Goal: Task Accomplishment & Management: Use online tool/utility

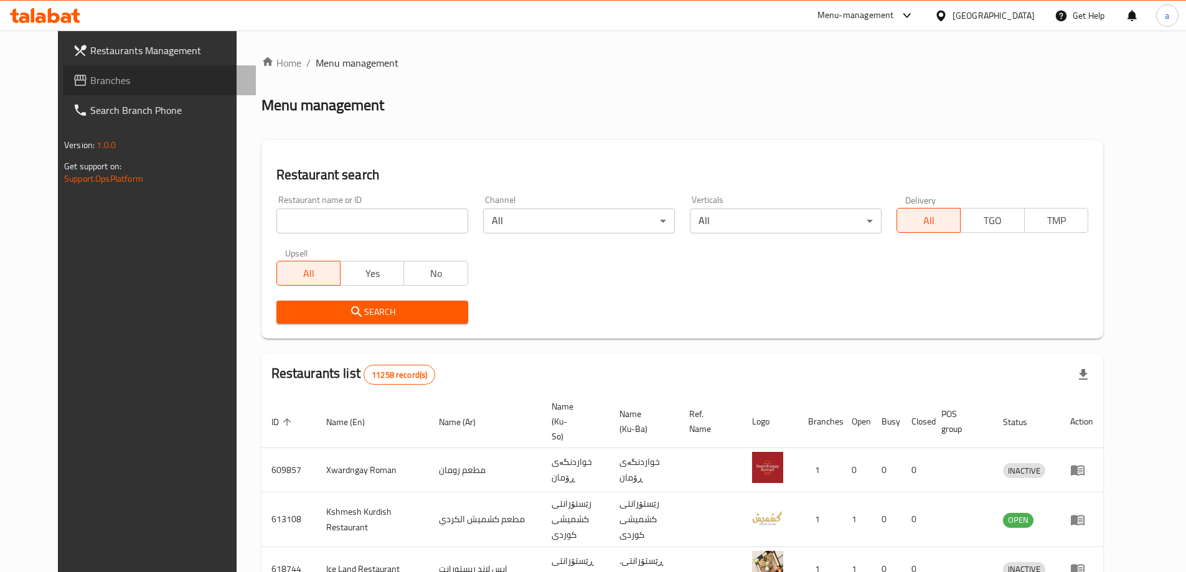
click at [95, 73] on span "Branches" at bounding box center [168, 80] width 156 height 15
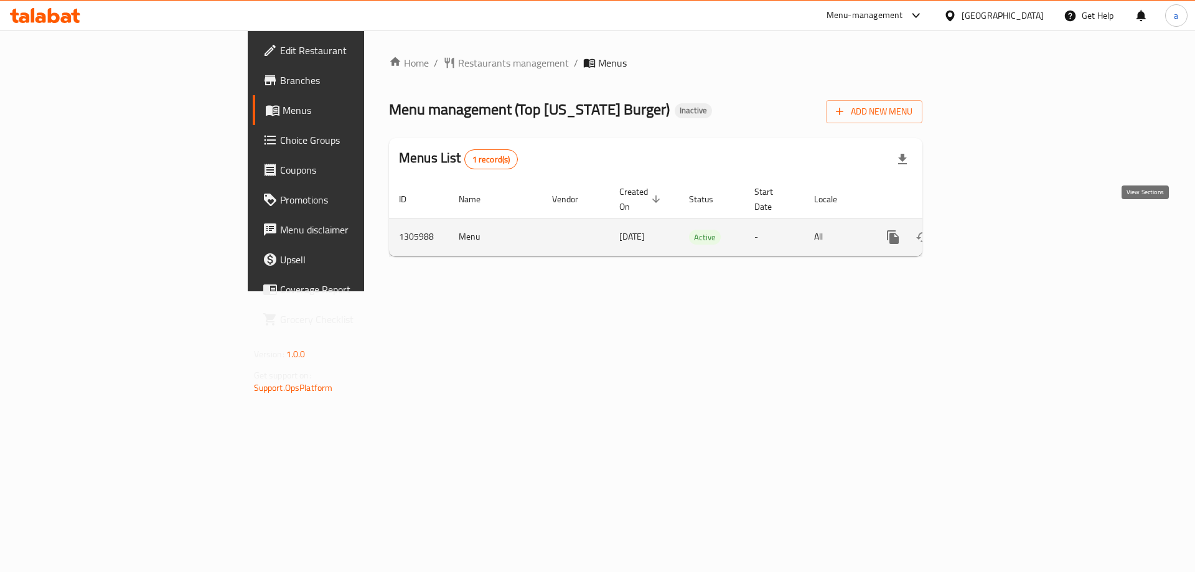
click at [989, 232] on icon "enhanced table" at bounding box center [982, 237] width 11 height 11
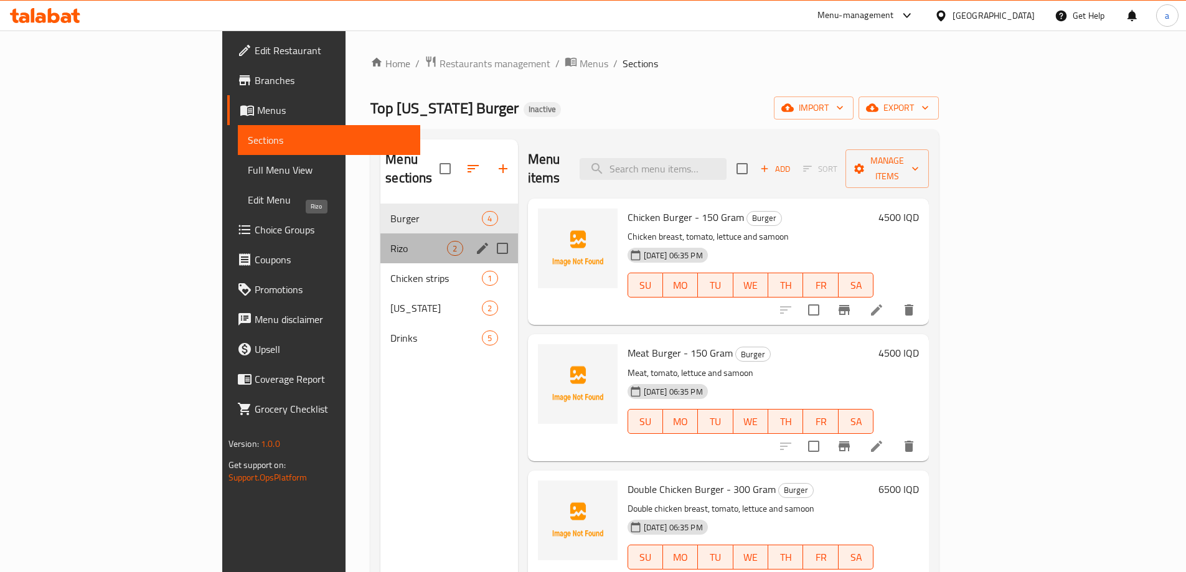
click at [390, 241] on span "Rizo" at bounding box center [418, 248] width 57 height 15
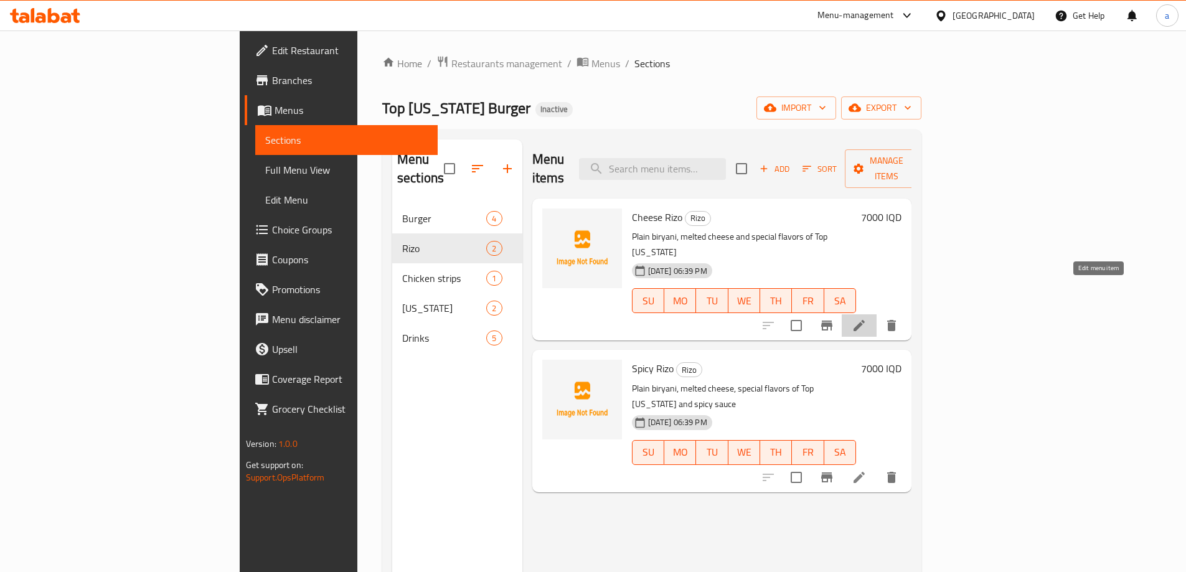
click at [865, 320] on icon at bounding box center [859, 325] width 11 height 11
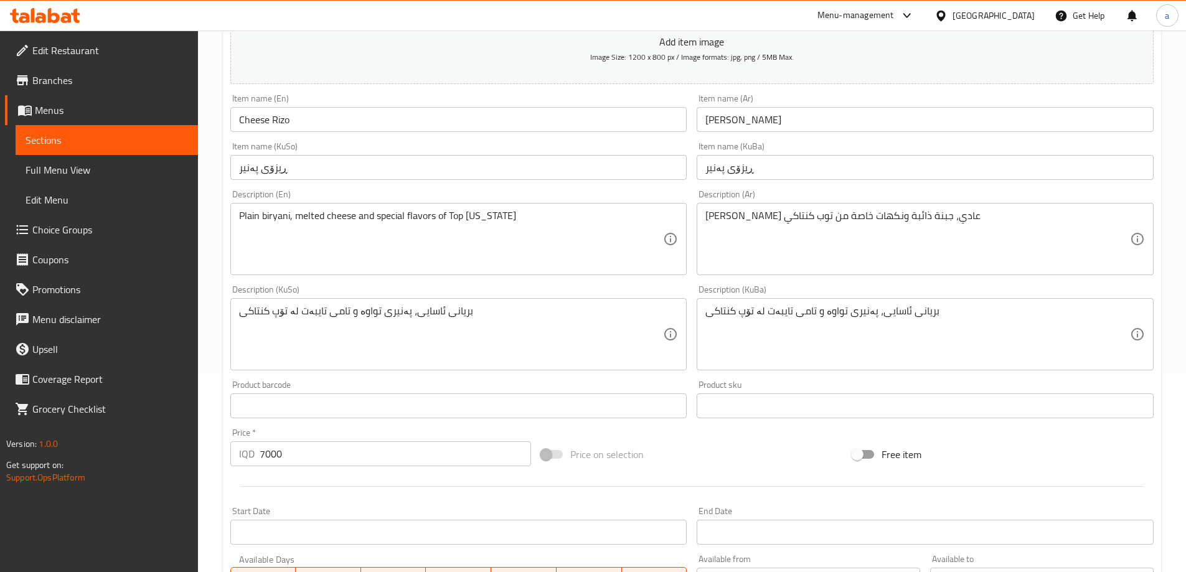
scroll to position [187, 0]
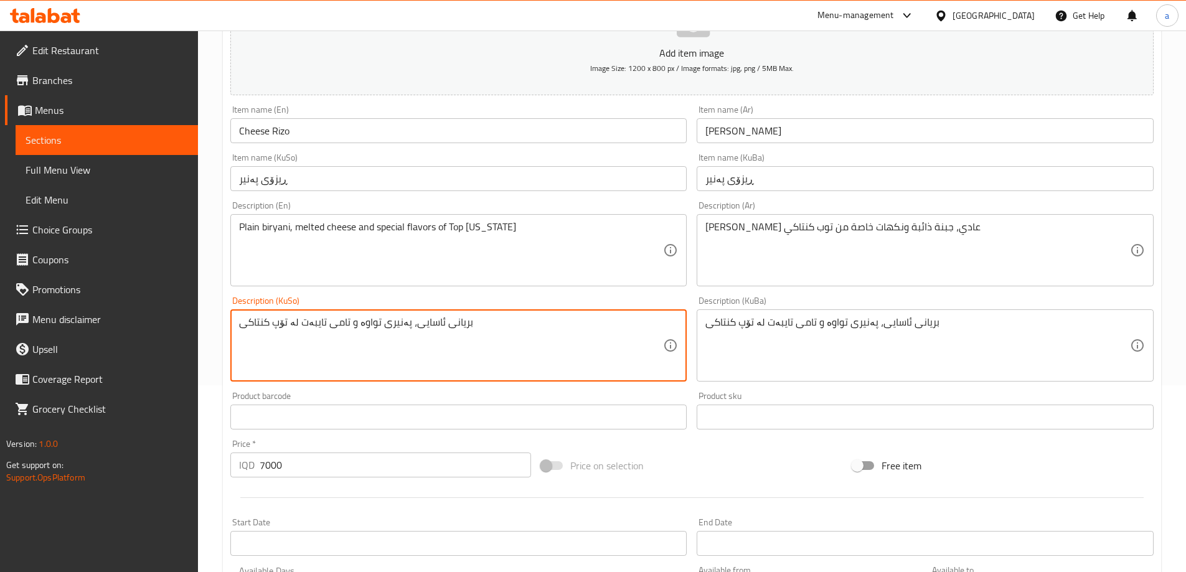
click at [452, 318] on textarea "بریانی ئاسایی، پەنیری تواوە و تامی تایبەت لە تۆپ کنتاکی" at bounding box center [451, 345] width 425 height 59
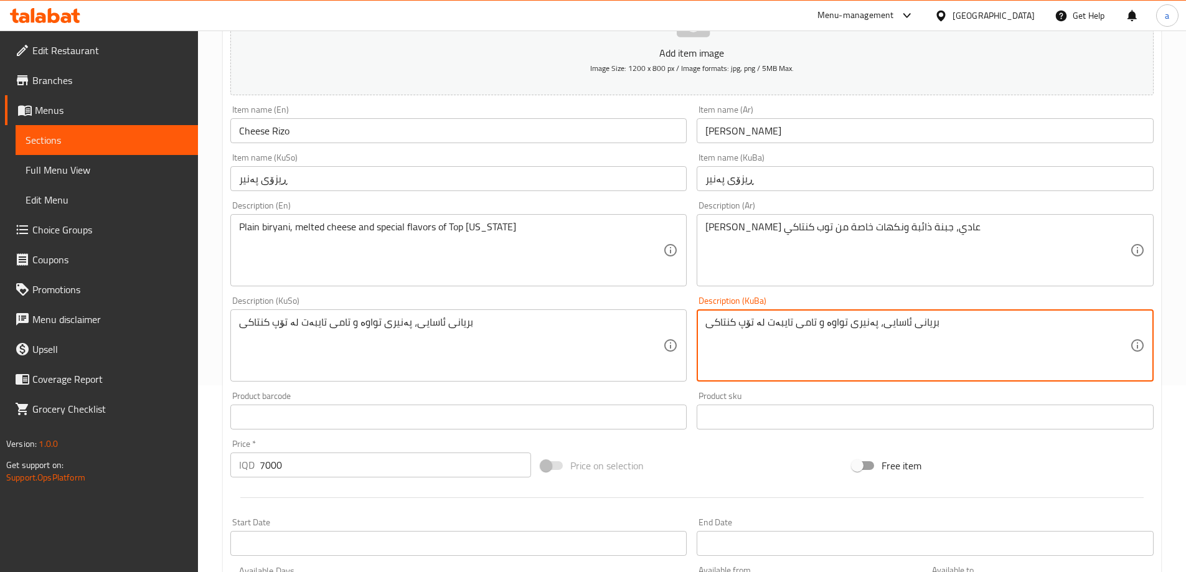
drag, startPoint x: 813, startPoint y: 321, endPoint x: 769, endPoint y: 331, distance: 45.3
drag, startPoint x: 756, startPoint y: 320, endPoint x: 709, endPoint y: 324, distance: 46.9
click at [709, 324] on textarea "بریانی ئاسایی، پەنیری تواوە و تامی تایبەت لە تۆپ کنتاکی" at bounding box center [917, 345] width 425 height 59
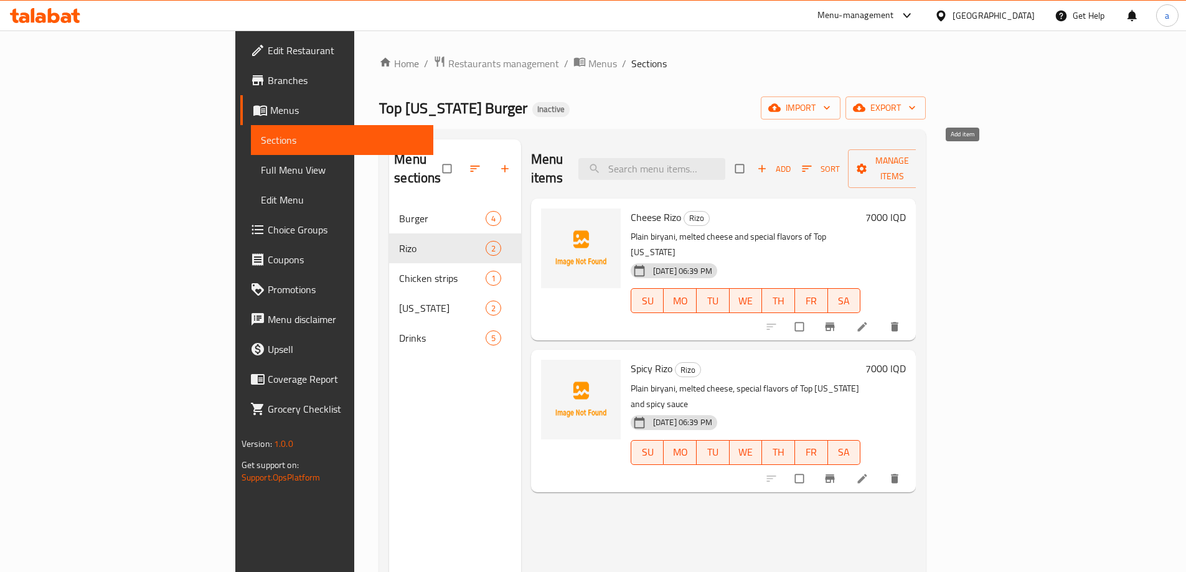
click at [791, 162] on span "Add" at bounding box center [774, 169] width 34 height 14
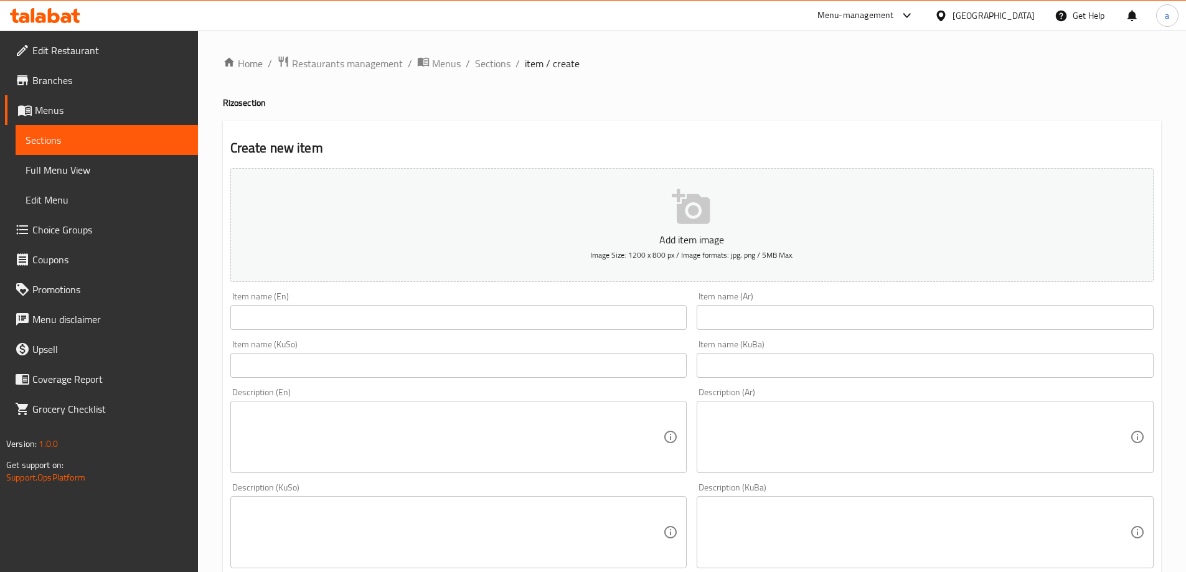
click at [741, 315] on input "text" at bounding box center [925, 317] width 457 height 25
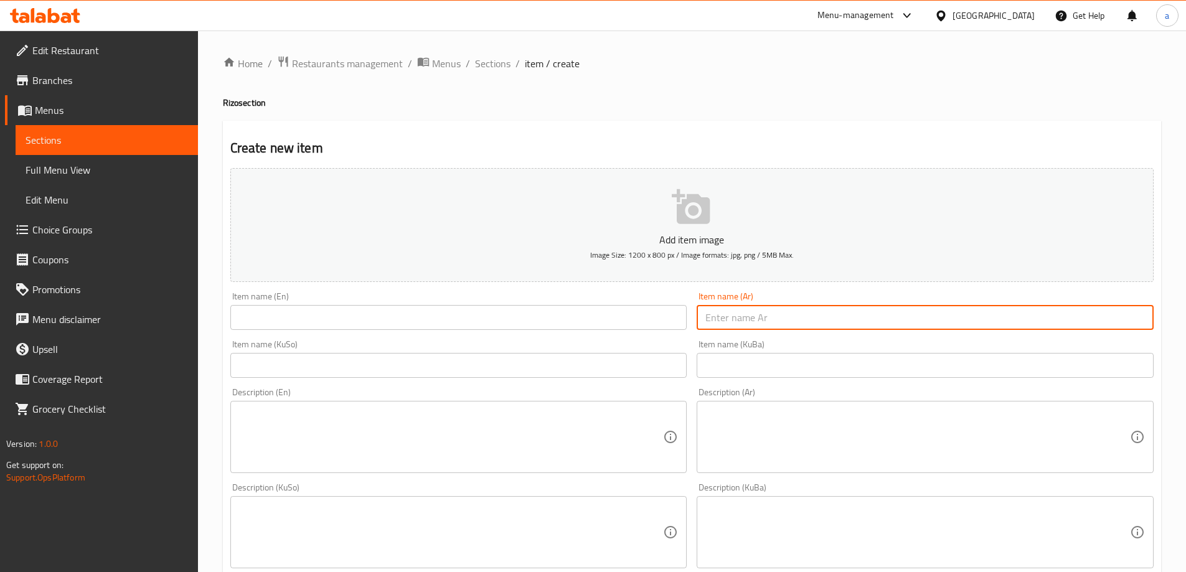
paste input "ريزو عادي"
type input "ريزو عادي"
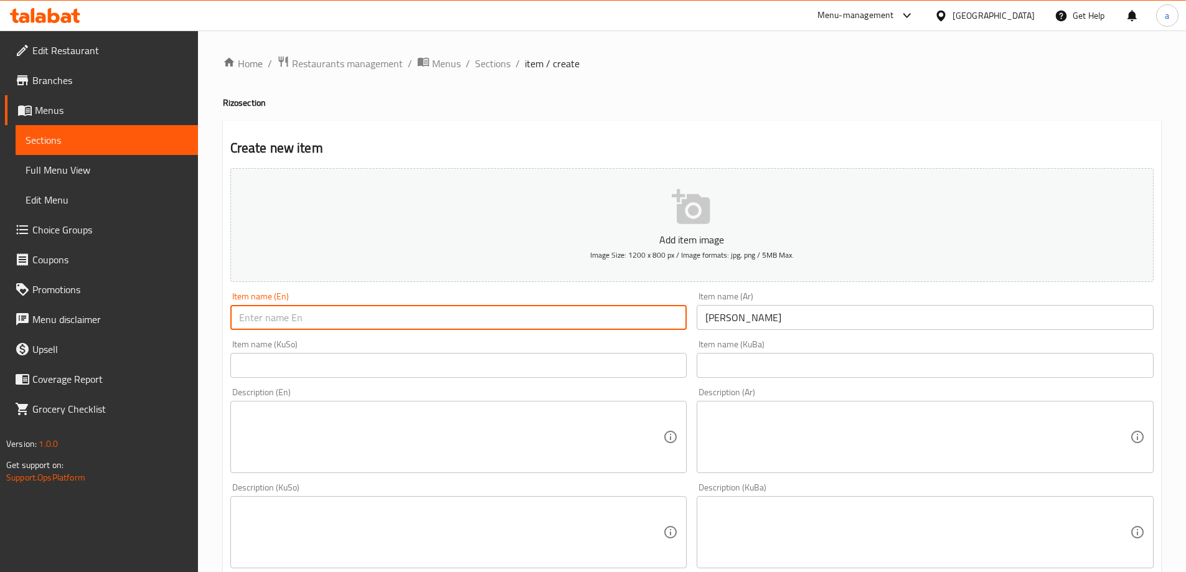
click at [380, 318] on input "text" at bounding box center [458, 317] width 457 height 25
paste input "Normal Rizo"
type input "Normal Rizo"
click at [480, 377] on input "text" at bounding box center [458, 365] width 457 height 25
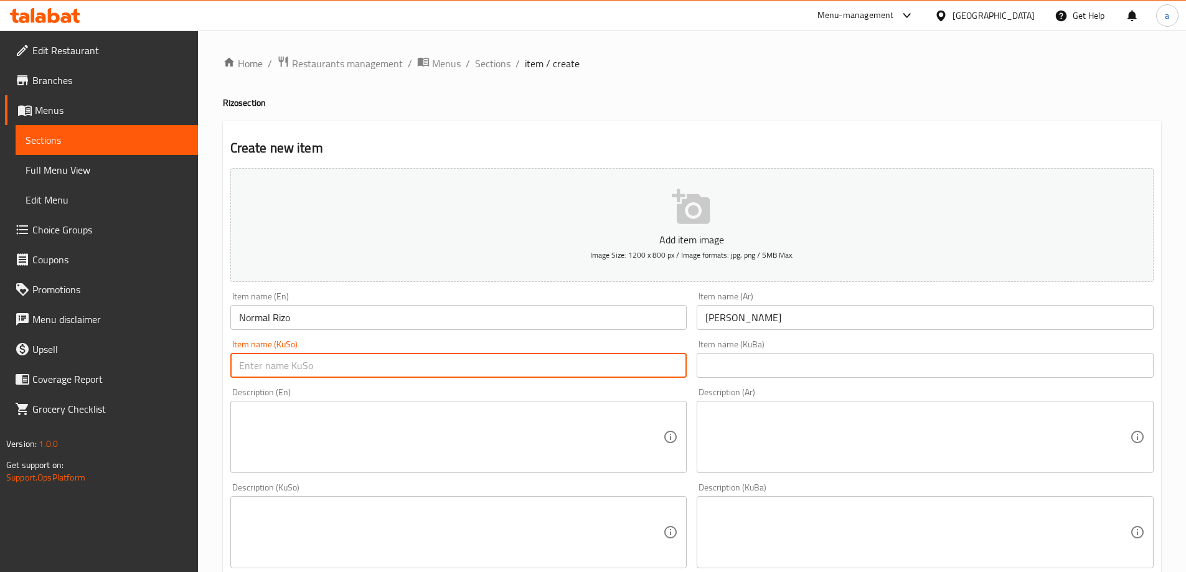
paste input "ڕیزۆی ئاسایی"
type input "ڕیزۆی ئاسایی"
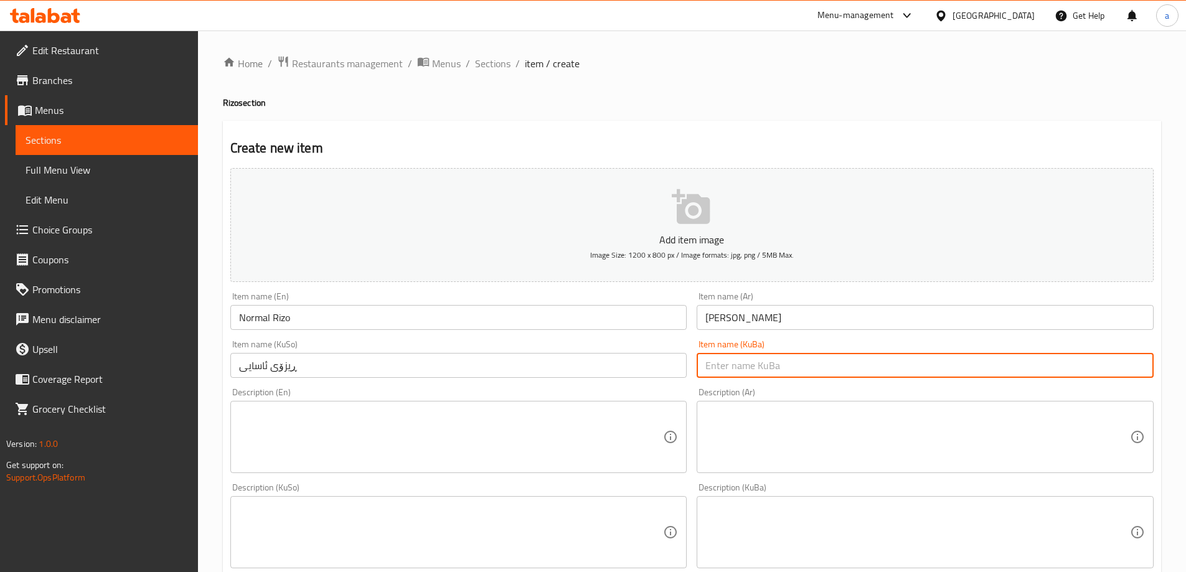
click at [758, 362] on input "text" at bounding box center [925, 365] width 457 height 25
paste input "ڕیزۆی ئاسایی"
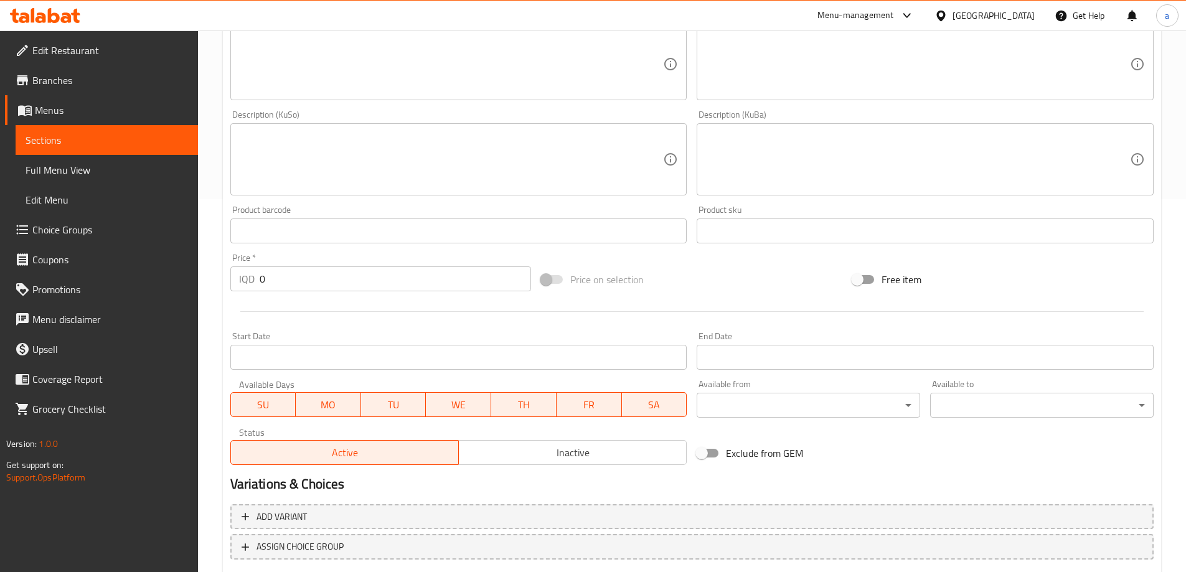
scroll to position [374, 0]
type input "ڕیزۆی ئاسایی"
drag, startPoint x: 282, startPoint y: 279, endPoint x: 237, endPoint y: 273, distance: 45.2
click at [237, 273] on div "IQD 0 Price *" at bounding box center [380, 278] width 301 height 25
type input "7000"
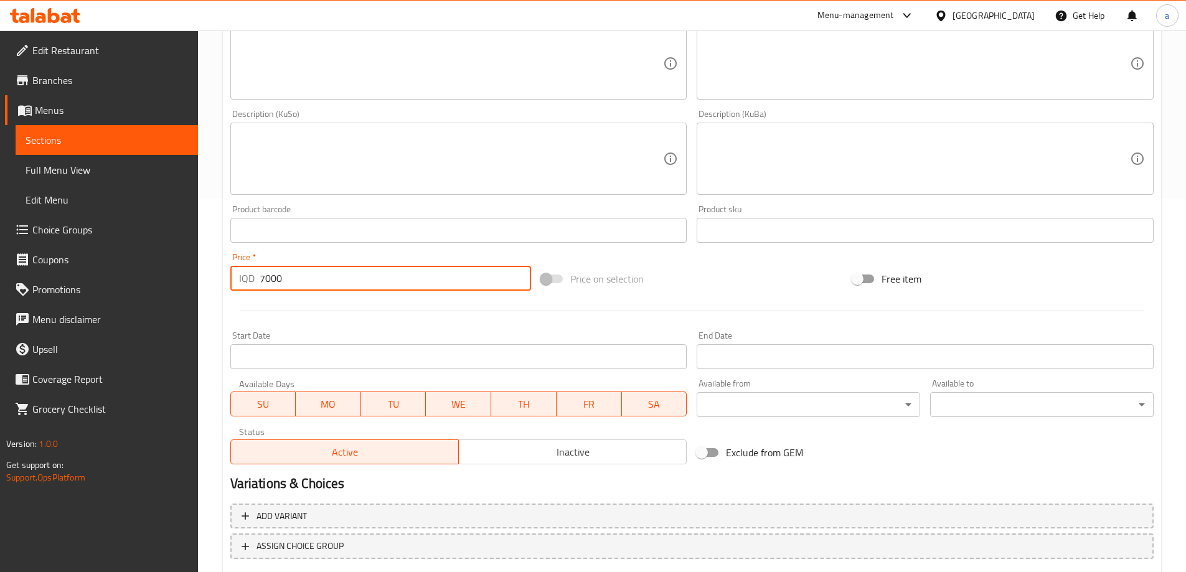
scroll to position [187, 0]
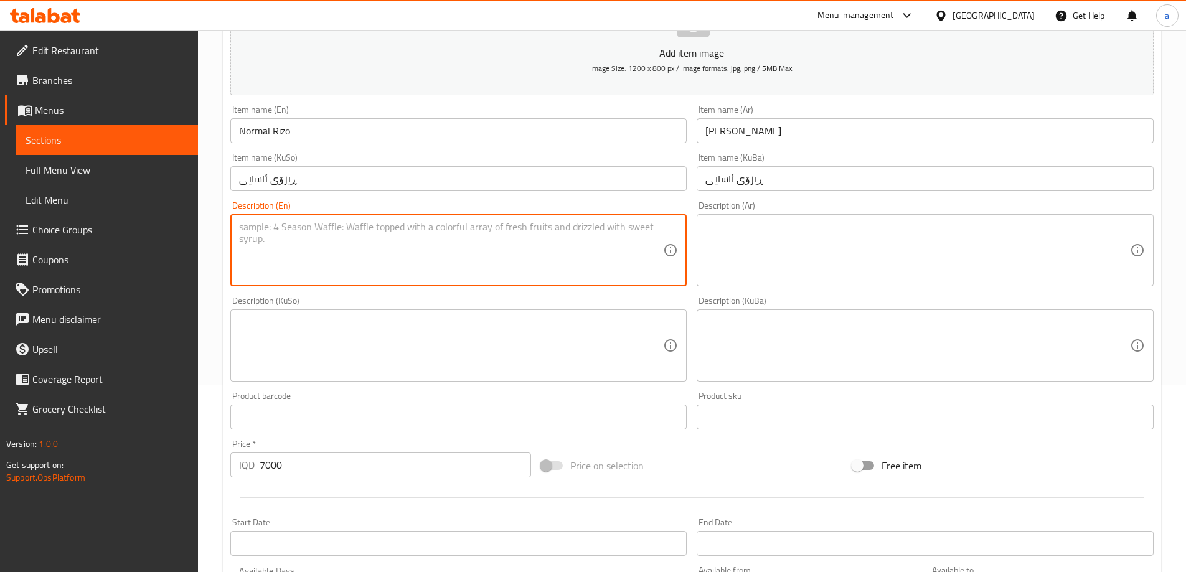
click at [393, 238] on textarea at bounding box center [451, 250] width 425 height 59
paste textarea "Plate of biryani with special flavors of Top Kentucky Burger served for person"
paste textarea "،"
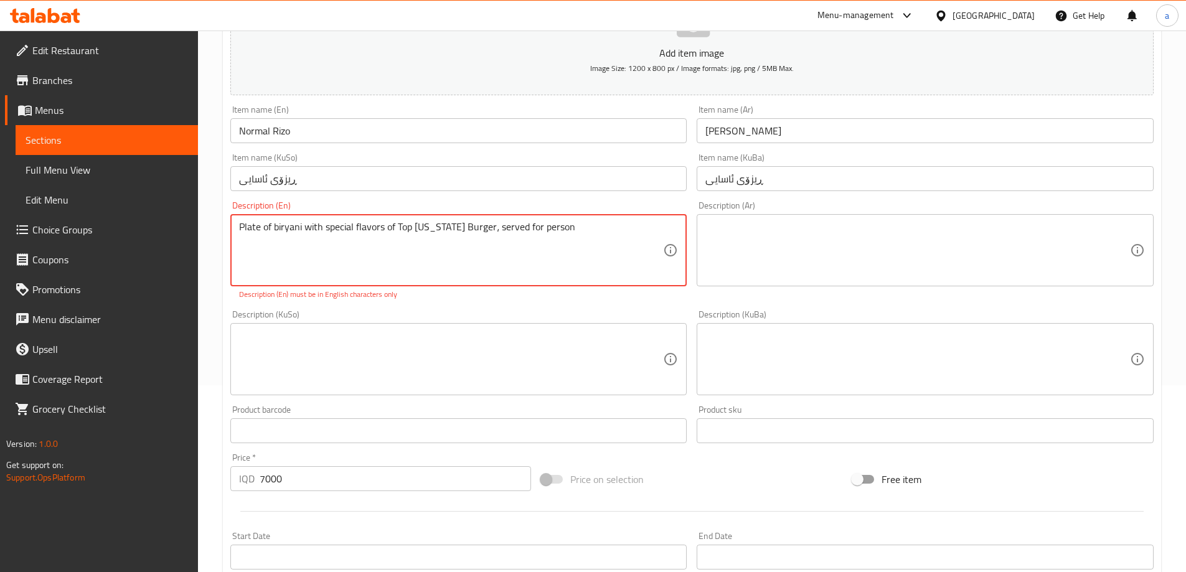
drag, startPoint x: 580, startPoint y: 234, endPoint x: 487, endPoint y: 223, distance: 92.8
click at [487, 223] on textarea "Plate of biryani with special flavors of Top Kentucky Burger، served for person" at bounding box center [451, 250] width 425 height 59
click at [573, 242] on textarea "Plate of biryani with special flavors of Top Kentucky Burger، served for person" at bounding box center [451, 250] width 425 height 59
paste textarea
click at [466, 256] on textarea "Plate of biryani with special flavors of Top Kentucky Burger served for person" at bounding box center [451, 250] width 425 height 59
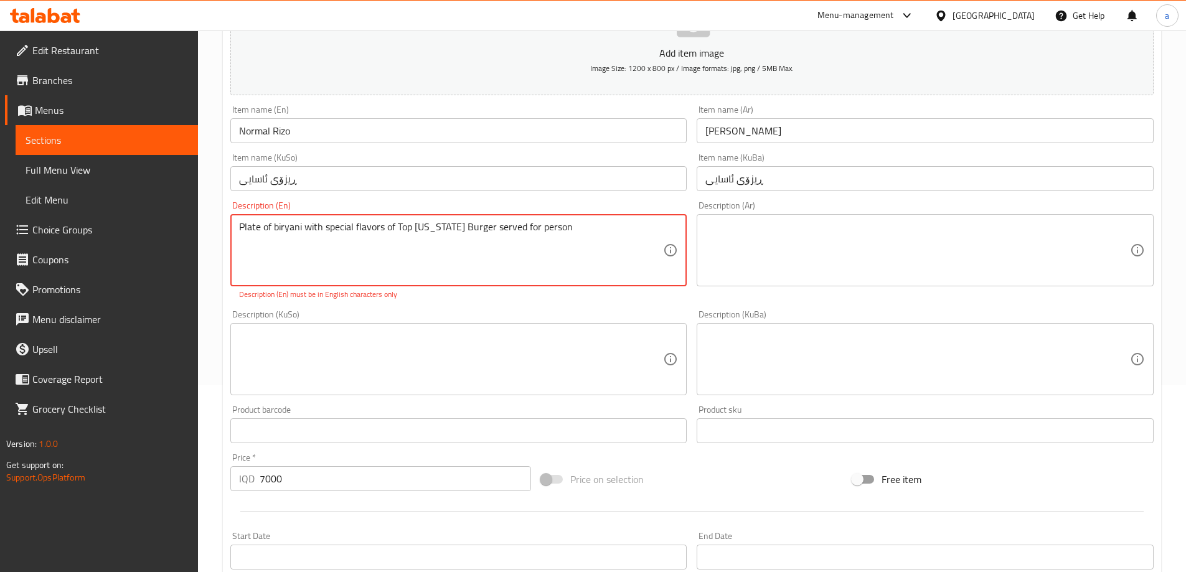
type textarea "Plate of biryani with special flavors of Top Kentucky Burger served for person"
click at [570, 216] on div "Plate of biryani with special flavors of Top Kentucky Burger served for person …" at bounding box center [458, 250] width 457 height 72
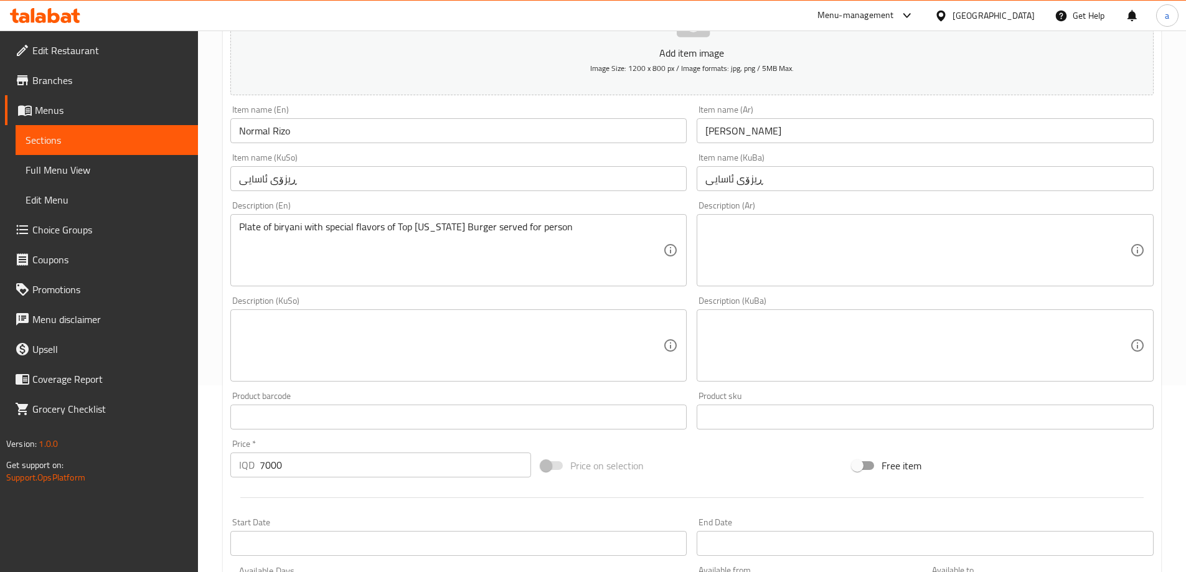
click at [578, 193] on div "Item name (KuSo) ڕیزۆی ئاسایی Item name (KuSo)" at bounding box center [458, 172] width 467 height 48
click at [750, 253] on textarea at bounding box center [917, 250] width 425 height 59
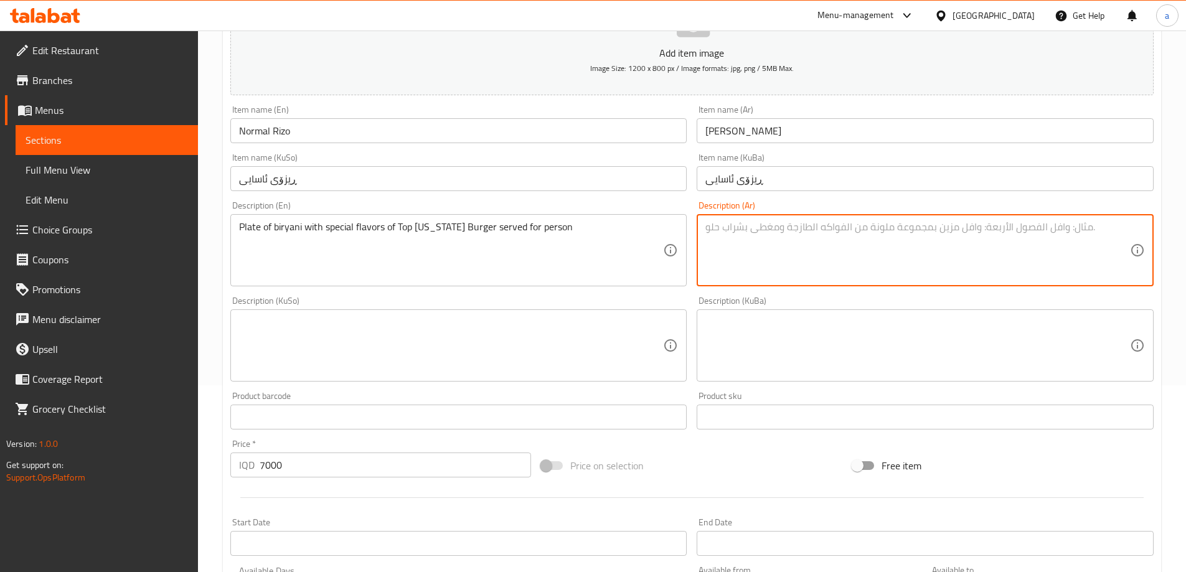
paste textarea "طبق برياني بنكهات خاصة من توب كنتاكي برجر يقدم للفرد"
type textarea "طبق برياني بنكهات خاصة من توب كنتاكي برجر يقدم للفرد"
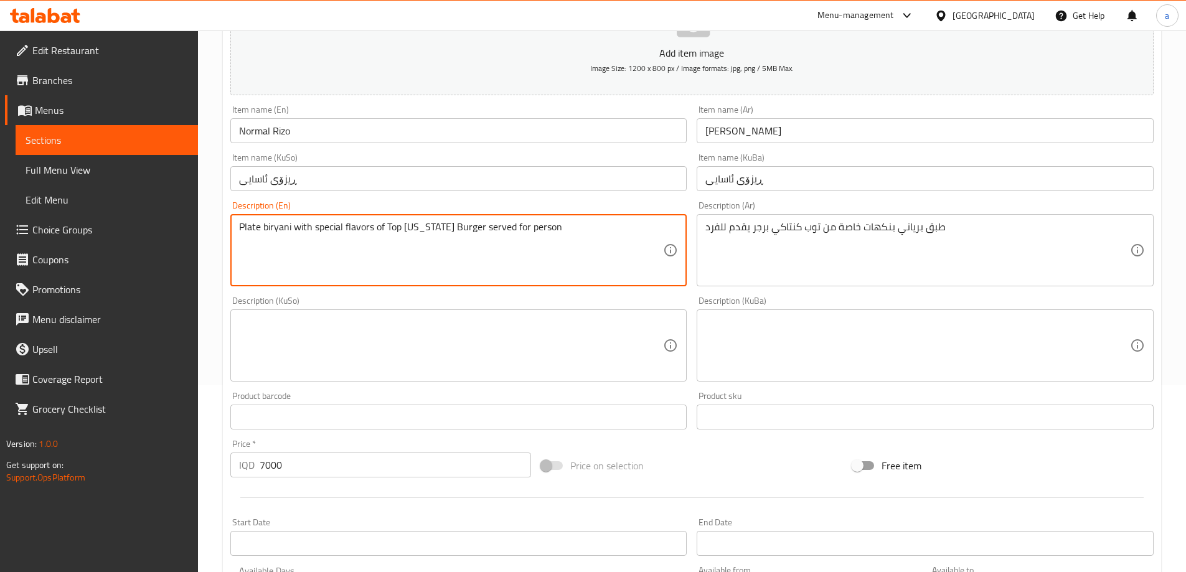
type textarea "Plate biryani with special flavors of Top Kentucky Burger served for person"
drag, startPoint x: 570, startPoint y: 231, endPoint x: 214, endPoint y: 223, distance: 355.6
click at [214, 223] on div "Home / Restaurants management / Menus / Sections / item / create Rizo section C…" at bounding box center [692, 340] width 988 height 992
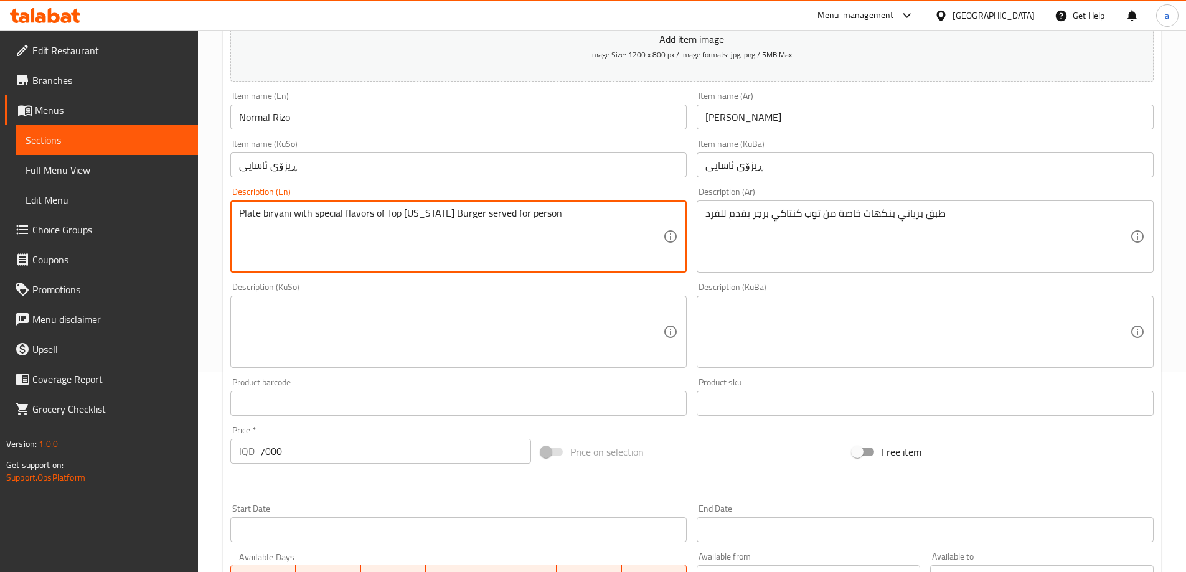
scroll to position [77, 0]
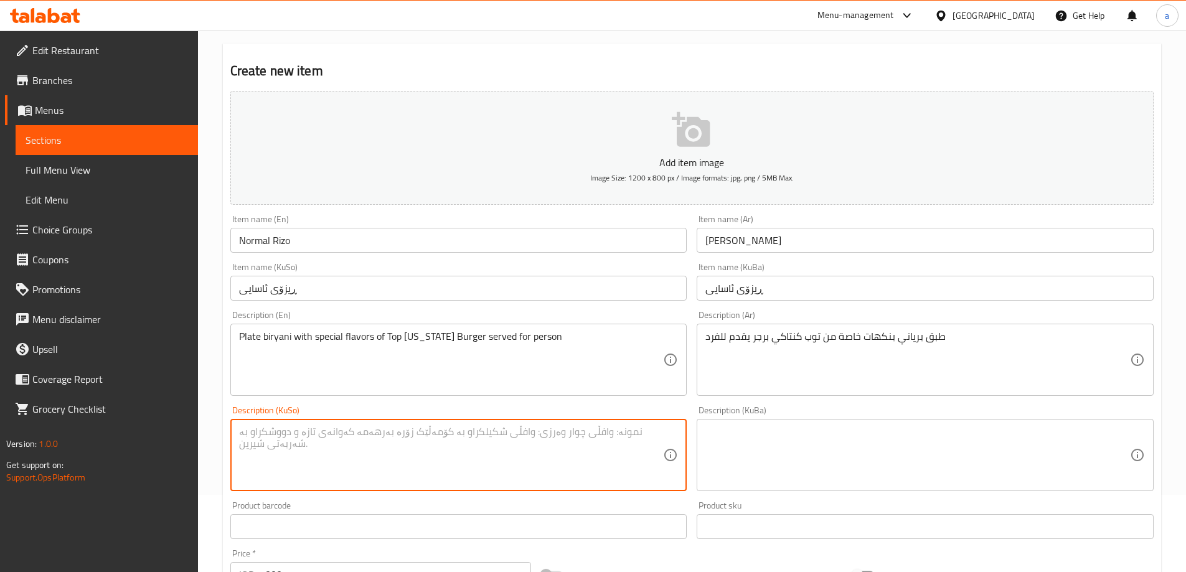
click at [501, 452] on textarea at bounding box center [451, 455] width 425 height 59
paste textarea "قاپێ بریانی لەگەڵ تامی تایبەتى تۆپ کنتاکی بەرگر ێشکەش دەکرێت بۆ کەس"
click at [261, 435] on textarea "قاپێ بریانی لەگەڵ تامی تایبەتى تۆپ کنتاکی بەرگر ێشکەش دەکرێت بۆ کەس" at bounding box center [451, 455] width 425 height 59
click at [364, 462] on textarea "قاپێ بریانی لەگەڵ تامی تایبەتى تۆپ کنتاکی بەرگر ێشکەش دەکرێت بۆ کەس" at bounding box center [451, 455] width 425 height 59
type textarea "قاپێ بریانی لەگەڵ تامی تایبەتى تۆپ کنتاکی بەرگر ێشکەش دەکرێت بۆ کەس"
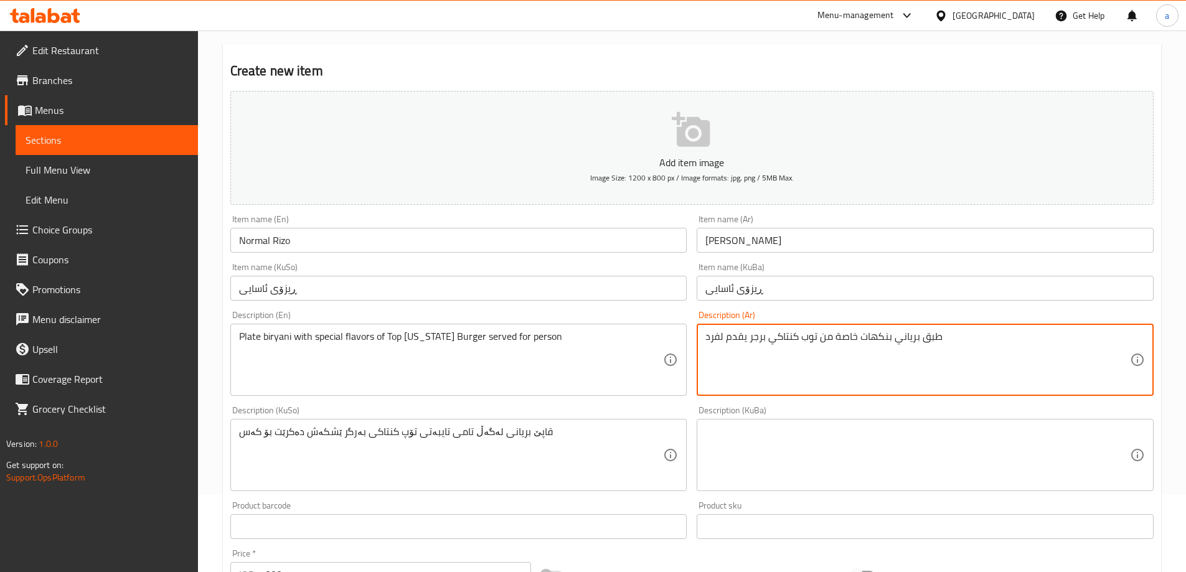
type textarea "طبق برياني بنكهات خاصة من توب كنتاكي برجر يقدم لفرد"
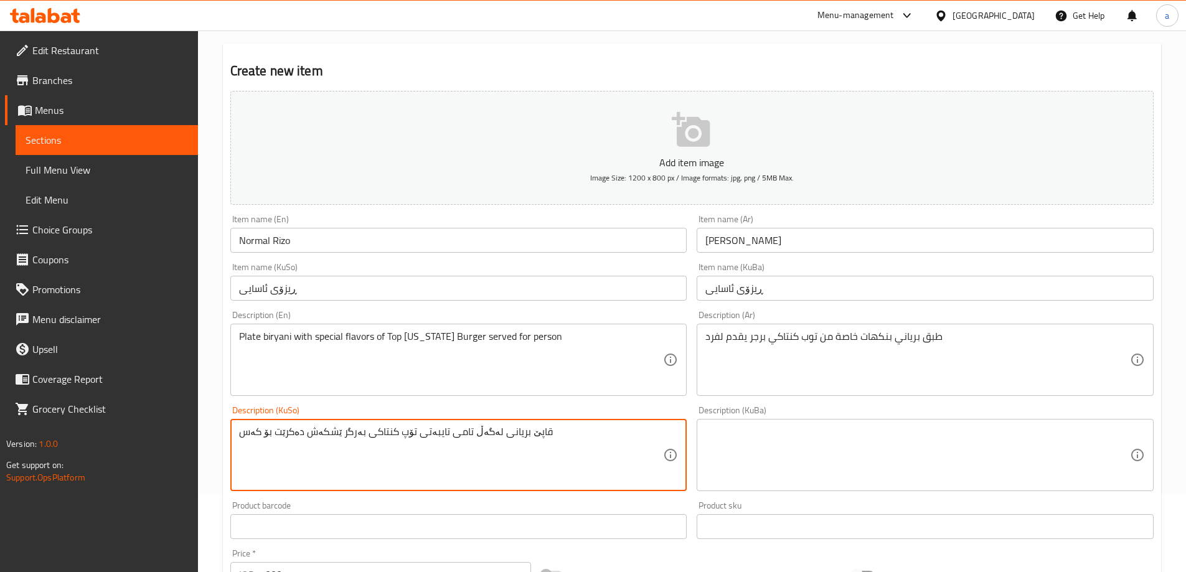
click at [264, 431] on textarea "قاپێ بریانی لەگەڵ تامی تایبەتى تۆپ کنتاکی بەرگر ێشکەش دەکرێت بۆ کەس" at bounding box center [451, 455] width 425 height 59
type textarea "قاپێ بریانی لەگەڵ تامی تایبەتى تۆپ کنتاکی بەرگر ێشکەش دەکرێت بۆ 1 کەس"
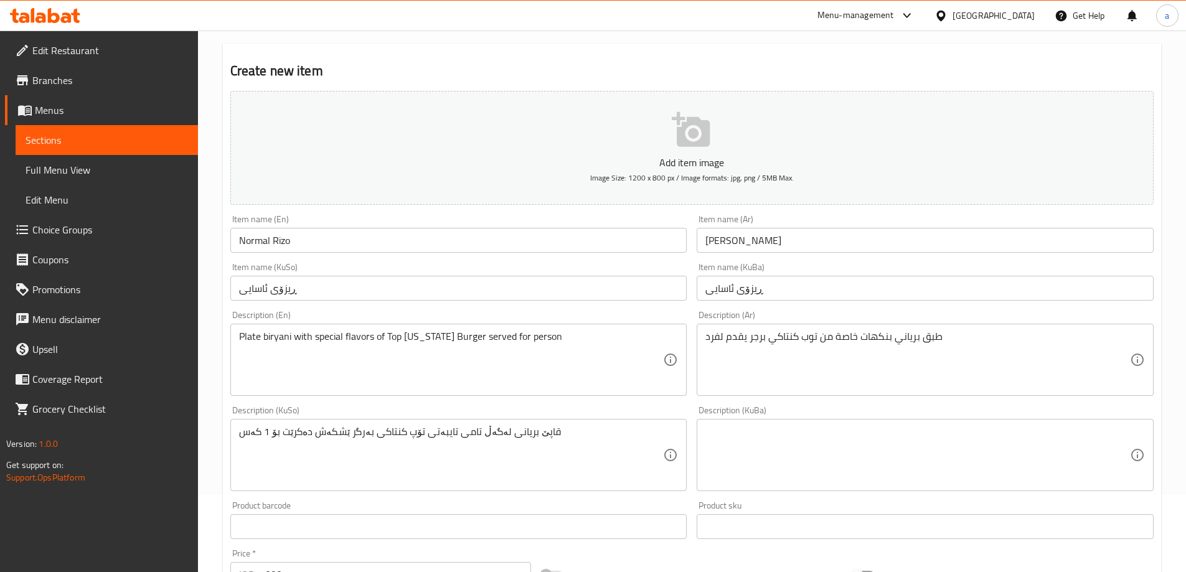
click at [346, 405] on div "Description (KuSo) قاپێ بریانی لەگەڵ تامی تایبەتى تۆپ کنتاکی بەرگر ێشکەش دەکرێت…" at bounding box center [458, 448] width 467 height 95
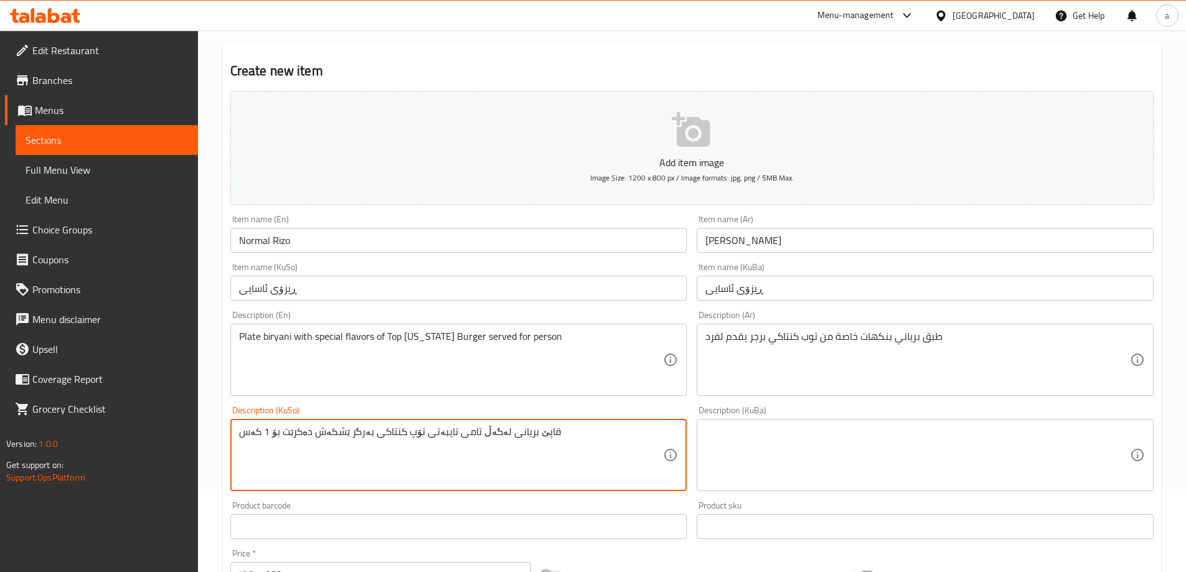
drag, startPoint x: 586, startPoint y: 455, endPoint x: 204, endPoint y: 411, distance: 384.2
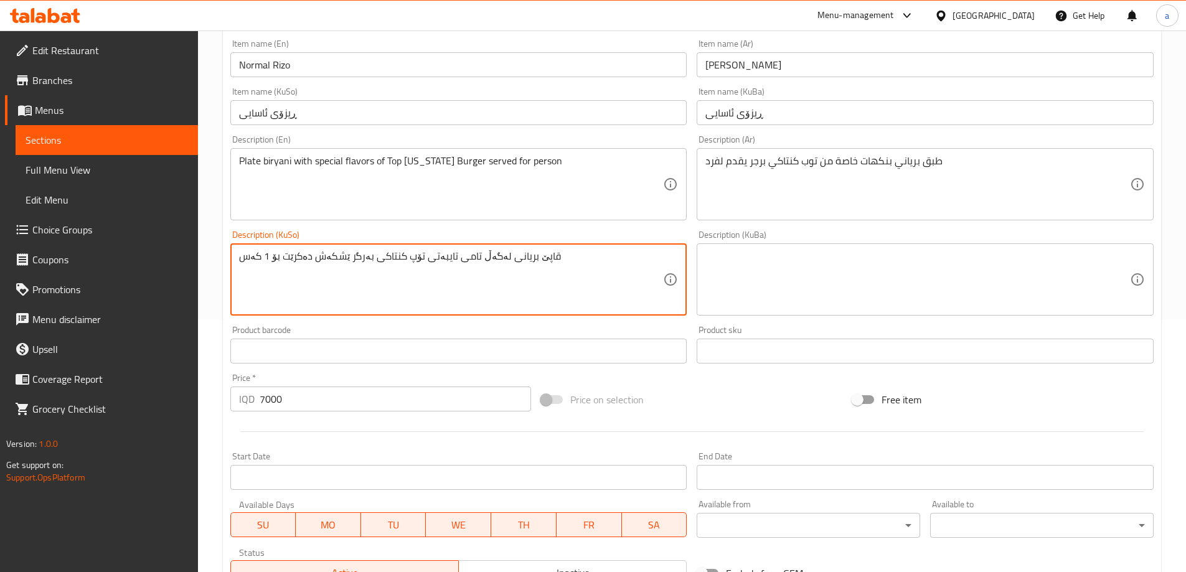
scroll to position [264, 0]
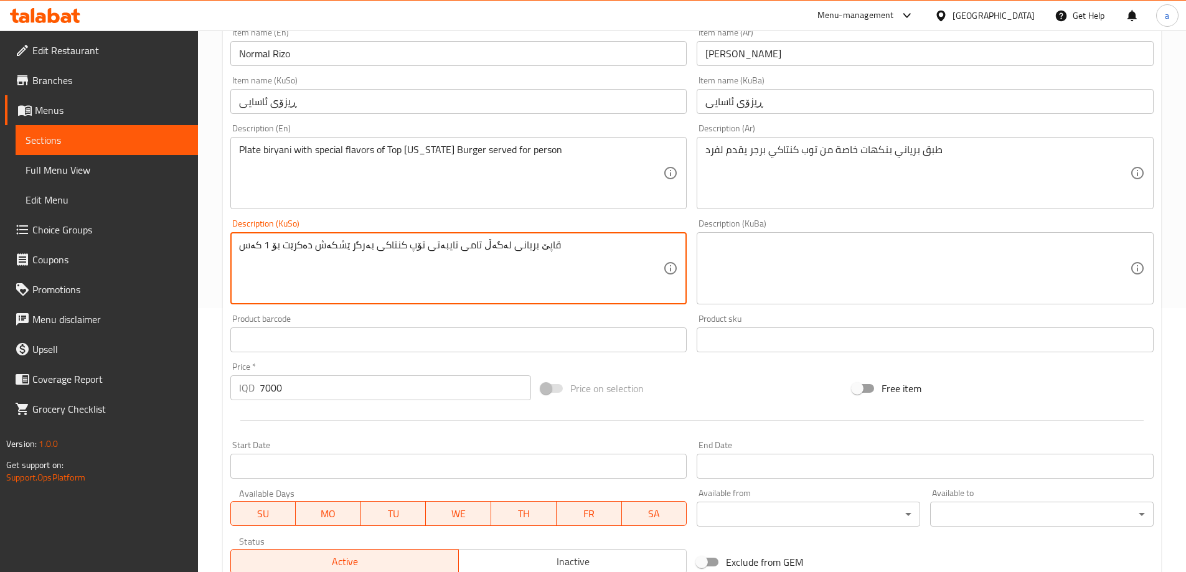
drag, startPoint x: 603, startPoint y: 261, endPoint x: 230, endPoint y: 250, distance: 373.1
click at [230, 250] on div "قاپێ بریانی لەگەڵ تامی تایبەتى تۆپ کنتاکی بەرگر ێشکەش دەکرێت بۆ 1 کەس Descripti…" at bounding box center [458, 268] width 457 height 72
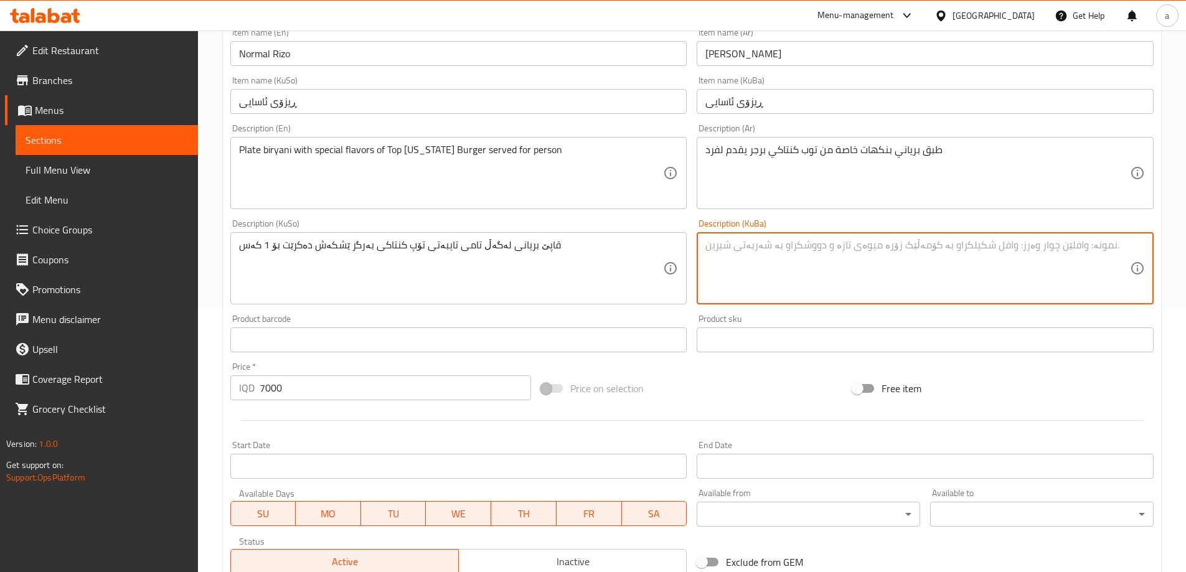
click at [771, 243] on textarea at bounding box center [917, 268] width 425 height 59
paste textarea "قاپێ بریانی لەگەڵ تامی تایبەتى تۆپ کنتاکی بەرگر ێشکەش دەکرێت بۆ 1 کەس"
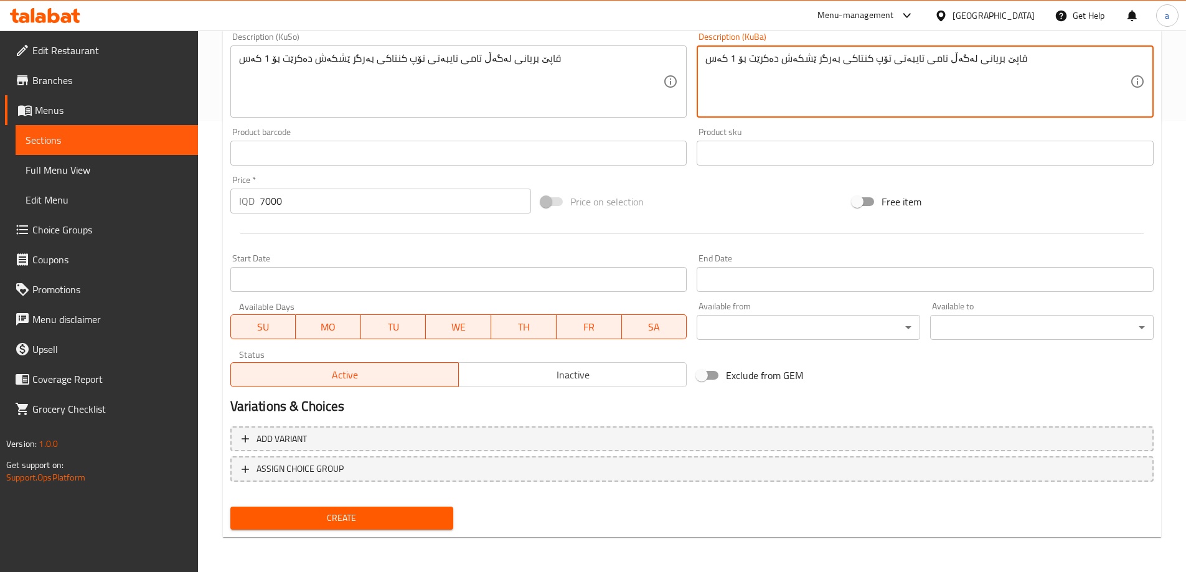
type textarea "قاپێ بریانی لەگەڵ تامی تایبەتى تۆپ کنتاکی بەرگر ێشکەش دەکرێت بۆ 1 کەس"
click at [354, 519] on span "Create" at bounding box center [342, 519] width 204 height 16
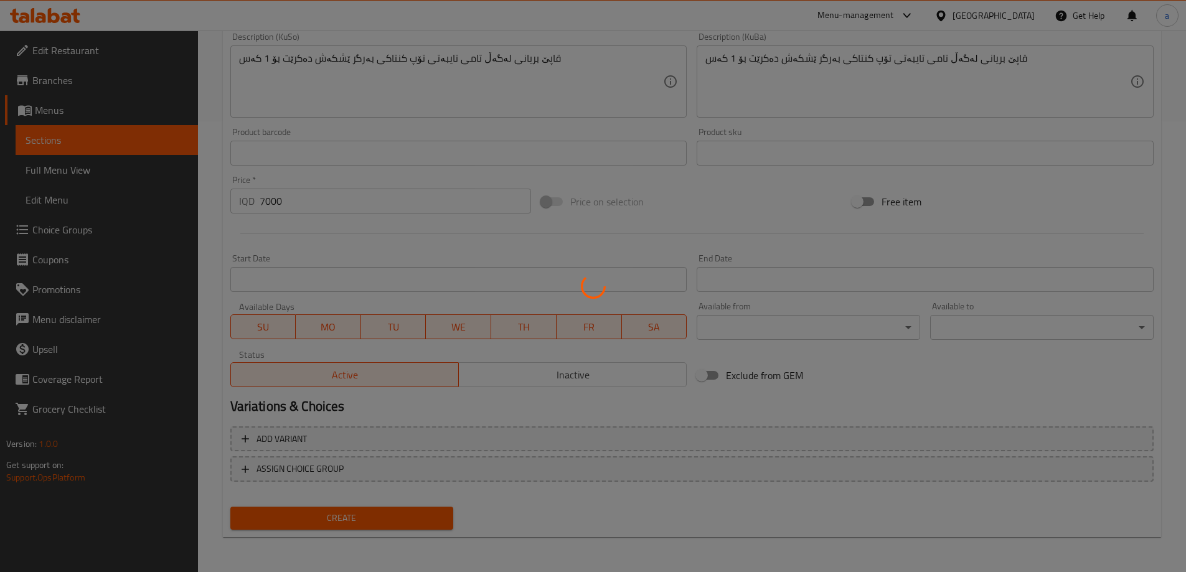
type input "0"
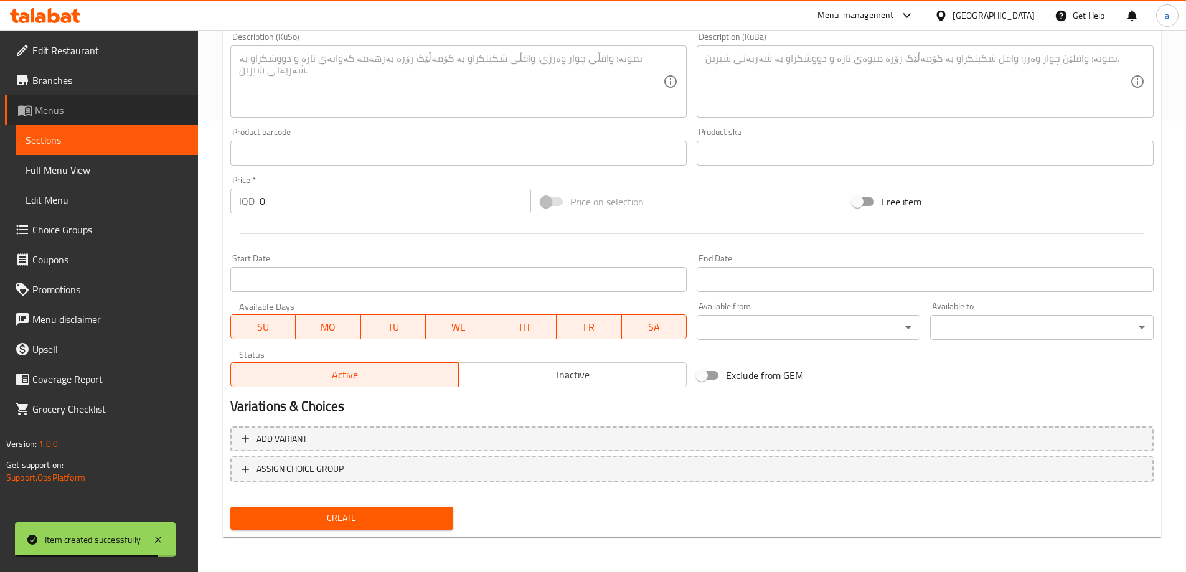
click at [59, 109] on span "Menus" at bounding box center [111, 110] width 153 height 15
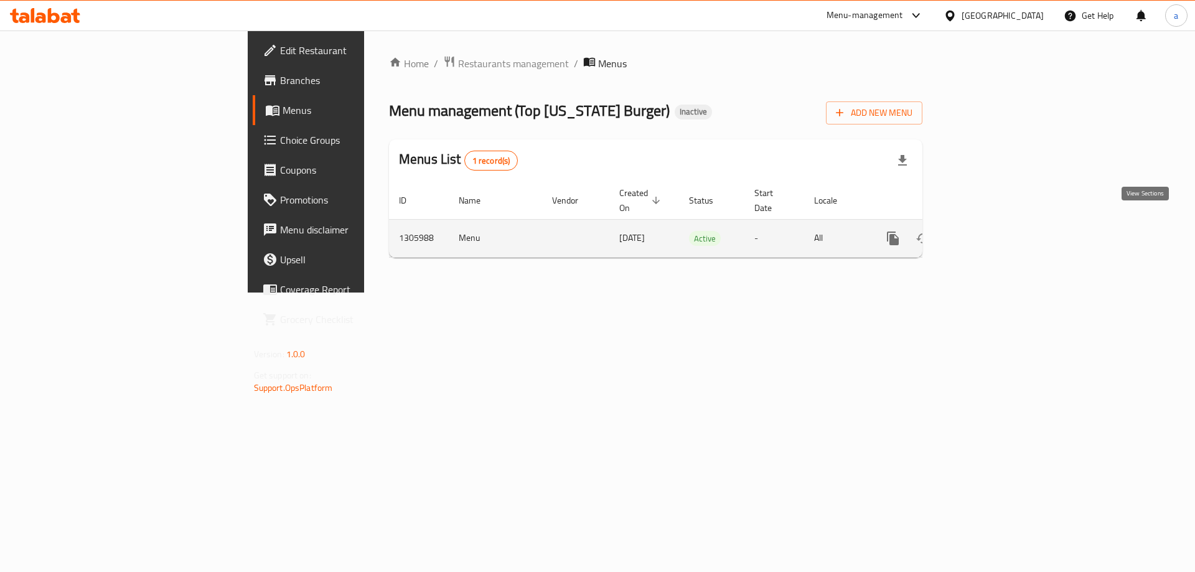
click at [990, 231] on icon "enhanced table" at bounding box center [983, 238] width 15 height 15
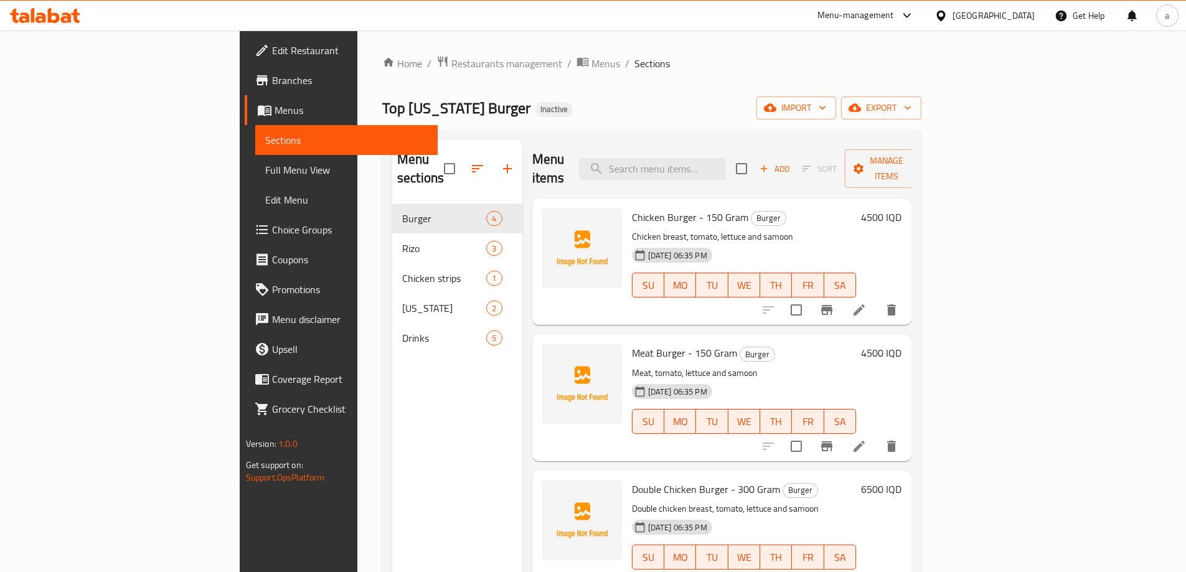
click at [265, 172] on span "Full Menu View" at bounding box center [346, 169] width 162 height 15
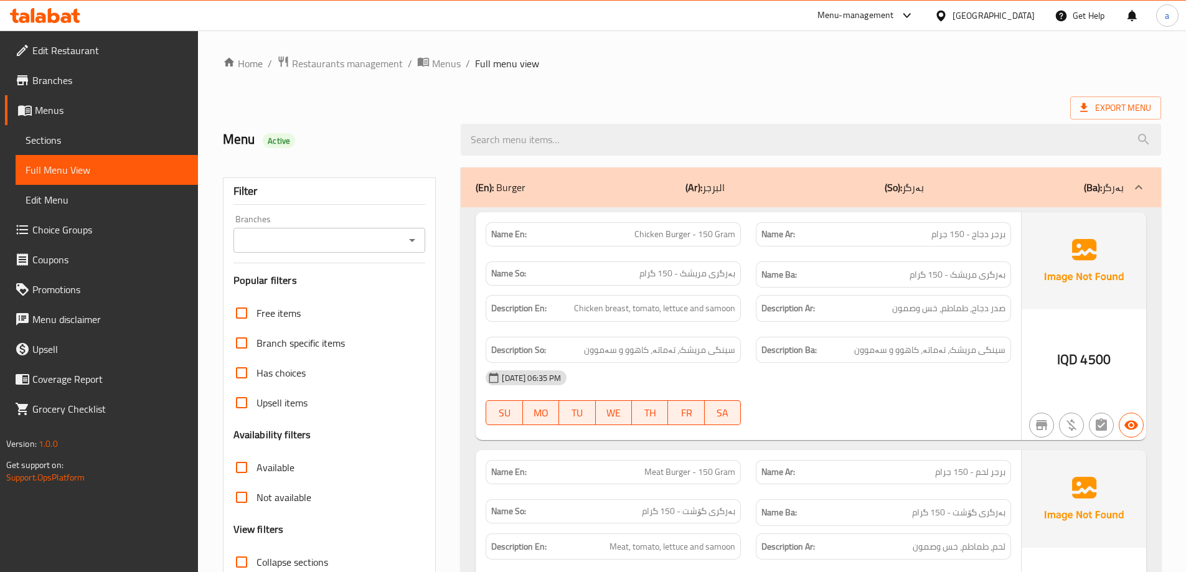
click at [415, 246] on icon "Open" at bounding box center [412, 240] width 15 height 15
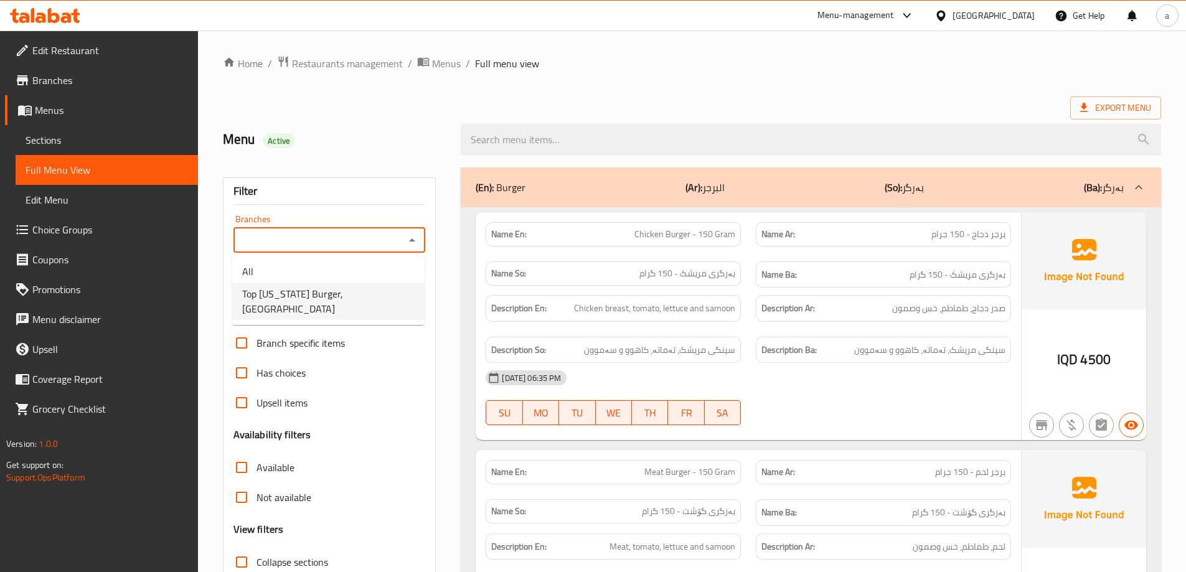
click at [387, 298] on li "Top Kentucky Burger, Bakrajo" at bounding box center [328, 301] width 192 height 37
type input "Top Kentucky Burger, Bakrajo"
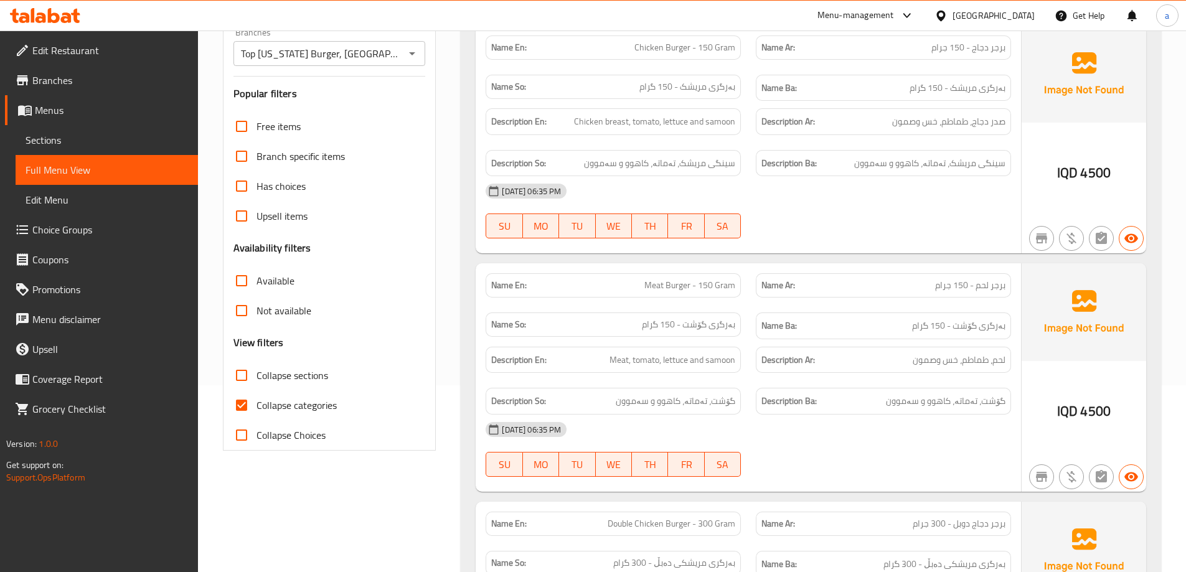
click at [304, 400] on span "Collapse categories" at bounding box center [296, 405] width 80 height 15
click at [256, 400] on input "Collapse categories" at bounding box center [242, 405] width 30 height 30
checkbox input "false"
click at [283, 374] on span "Collapse sections" at bounding box center [292, 375] width 72 height 15
click at [256, 374] on input "Collapse sections" at bounding box center [242, 375] width 30 height 30
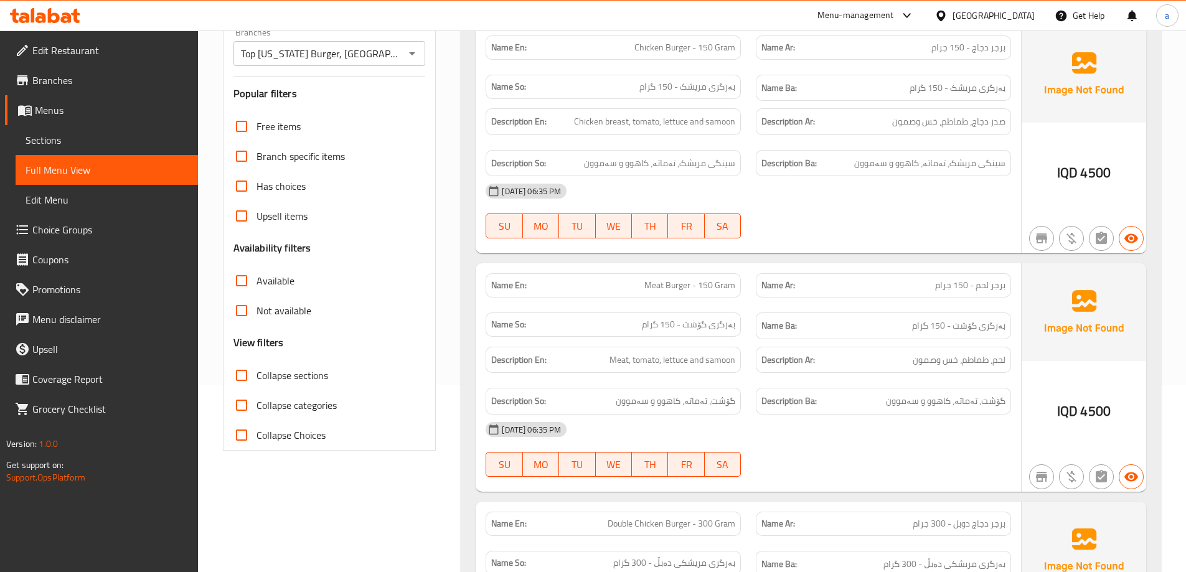
checkbox input "true"
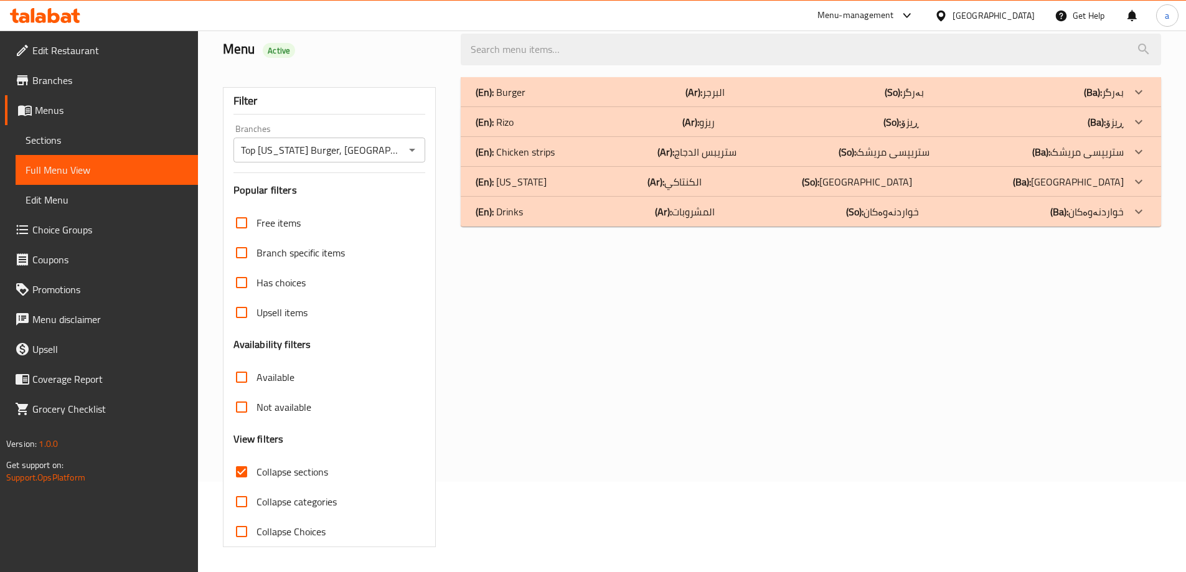
scroll to position [90, 0]
click at [768, 107] on div "(En): Rizo (Ar): ريزو (So): ڕیزۆ (Ba): ڕیزۆ" at bounding box center [811, 92] width 700 height 30
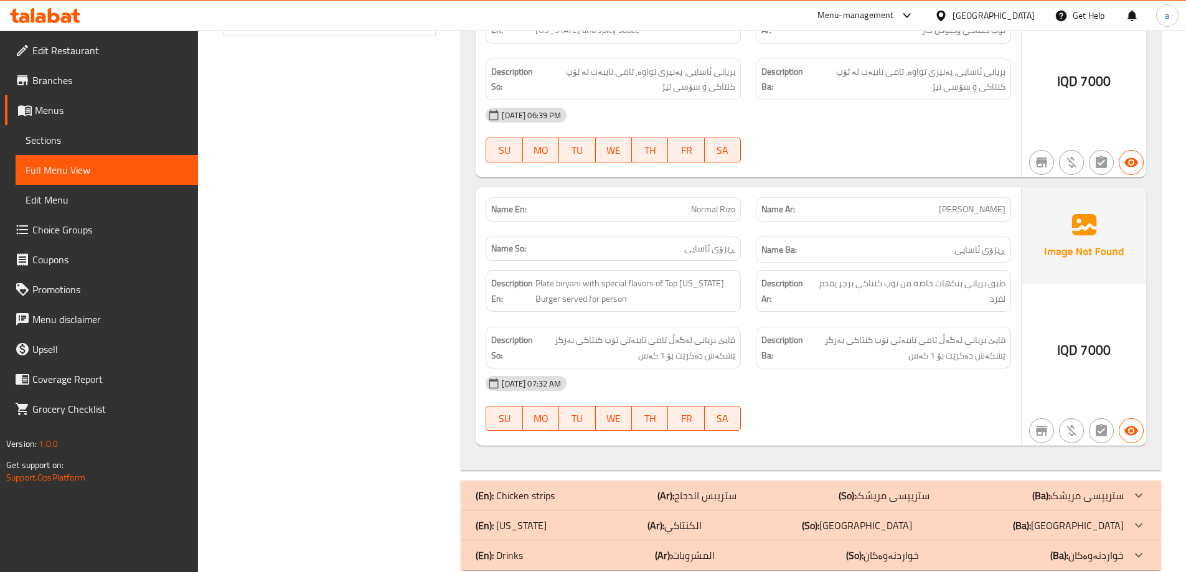
scroll to position [625, 0]
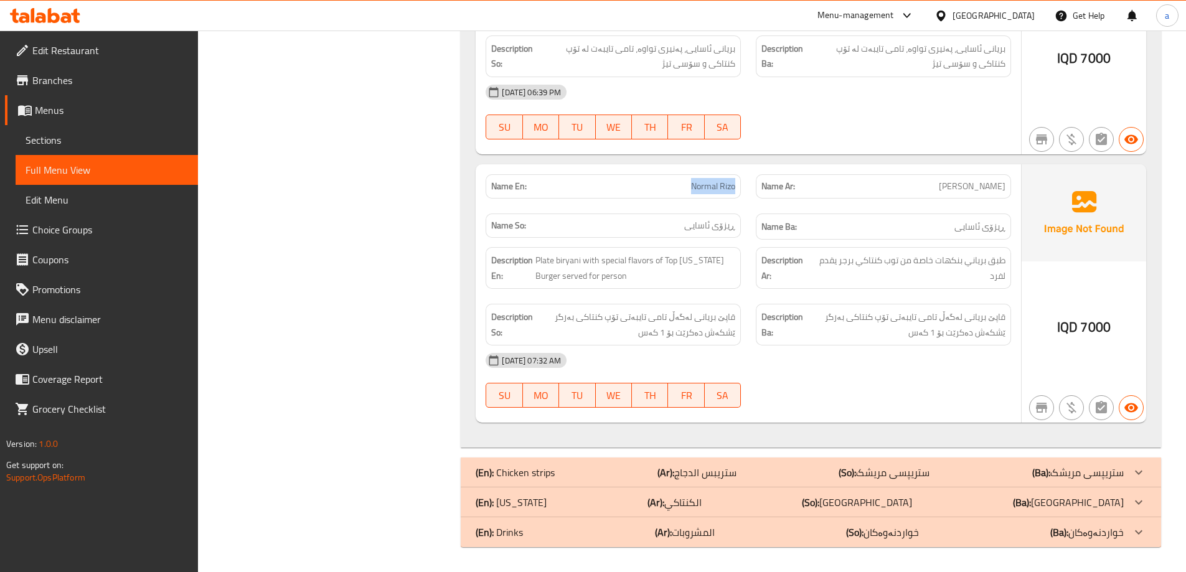
drag, startPoint x: 686, startPoint y: 183, endPoint x: 739, endPoint y: 179, distance: 53.0
click at [739, 179] on div "Name En: Normal Rizo" at bounding box center [613, 186] width 255 height 24
copy span "Normal Rizo"
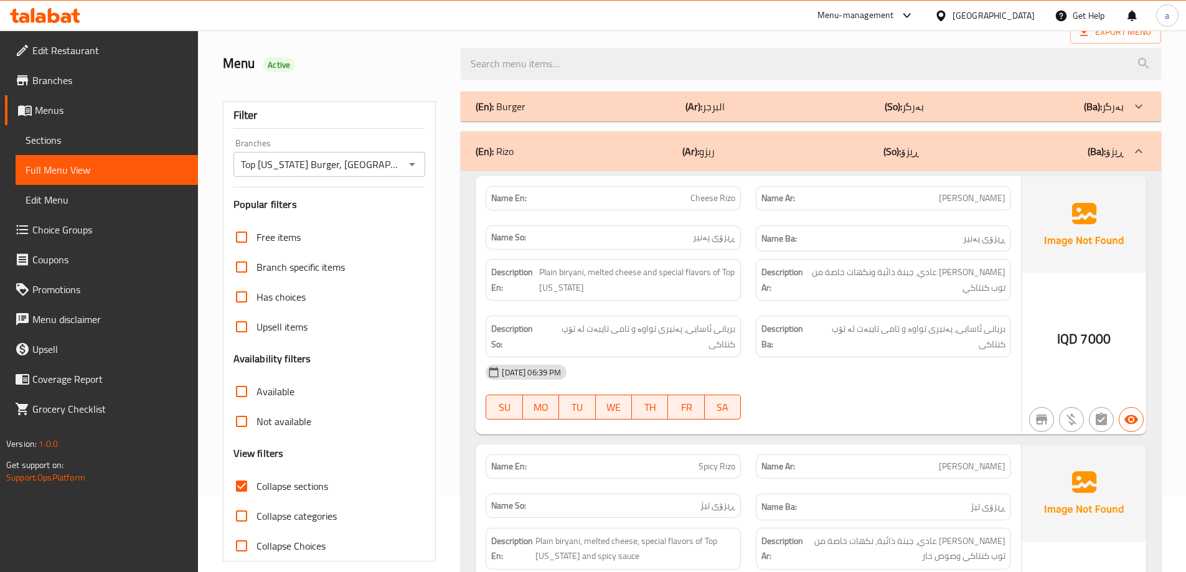
scroll to position [0, 0]
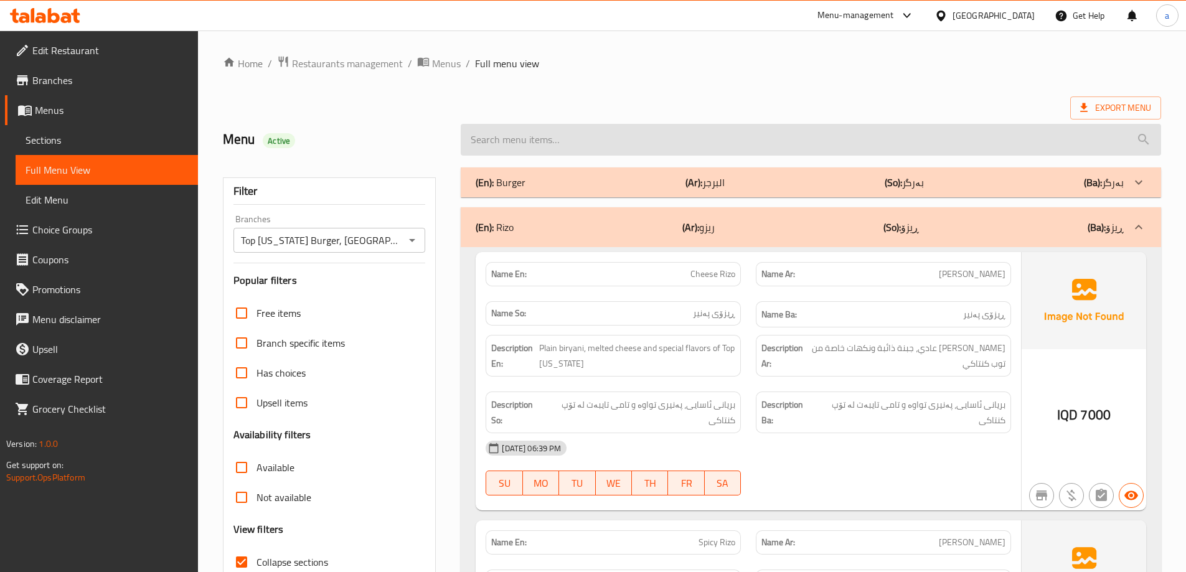
click at [711, 130] on input "search" at bounding box center [811, 140] width 700 height 32
paste input "Normal Rizo"
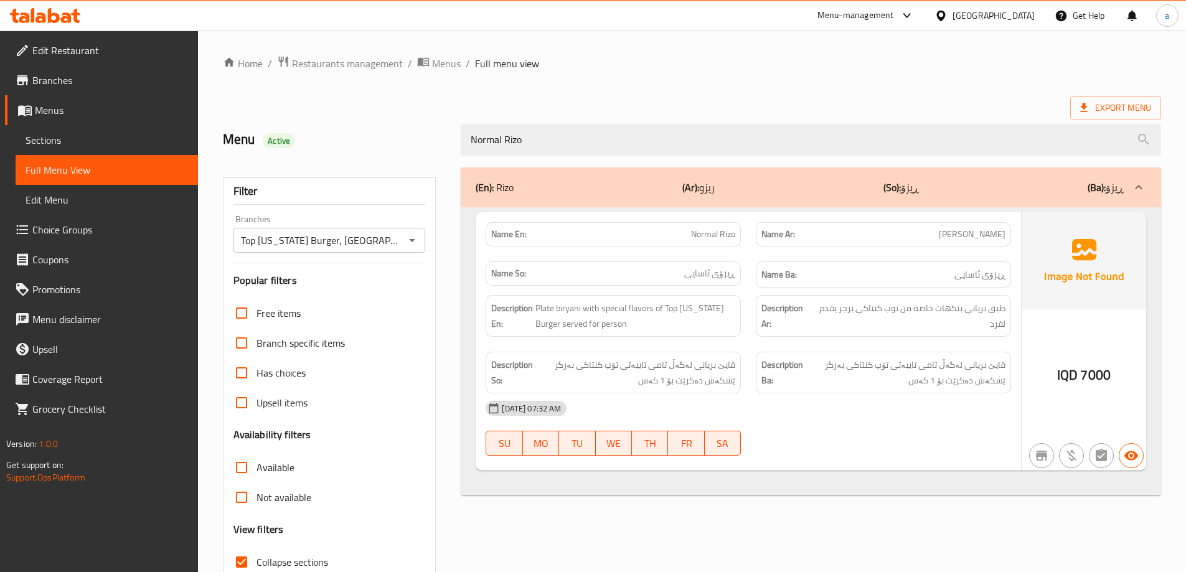
drag, startPoint x: 540, startPoint y: 140, endPoint x: 443, endPoint y: 140, distance: 97.7
click at [443, 140] on div "Menu Active Normal Rizo" at bounding box center [691, 139] width 953 height 55
type input "Normal Rizo"
click at [360, 113] on div "Menu Active" at bounding box center [334, 139] width 238 height 55
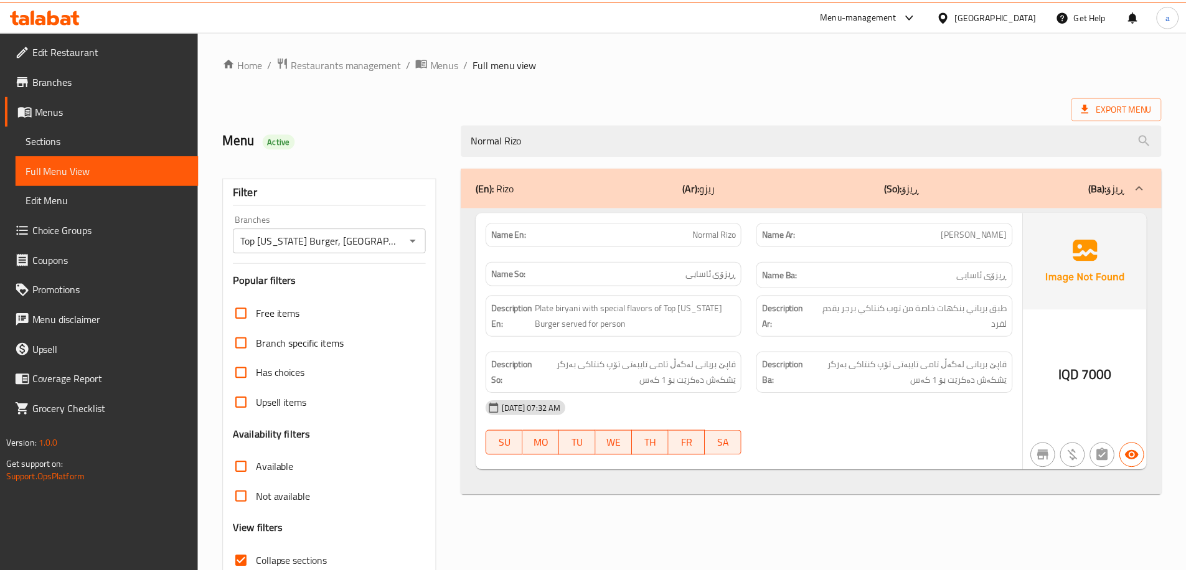
scroll to position [90, 0]
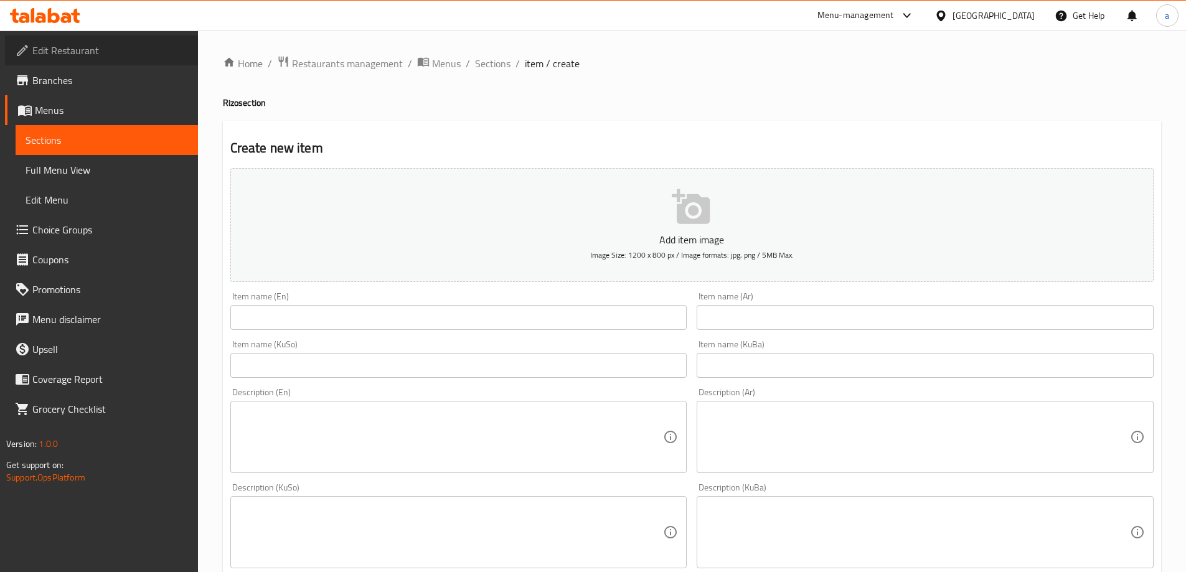
drag, startPoint x: 0, startPoint y: 0, endPoint x: 57, endPoint y: 59, distance: 81.5
click at [57, 58] on span "Edit Restaurant" at bounding box center [110, 50] width 156 height 15
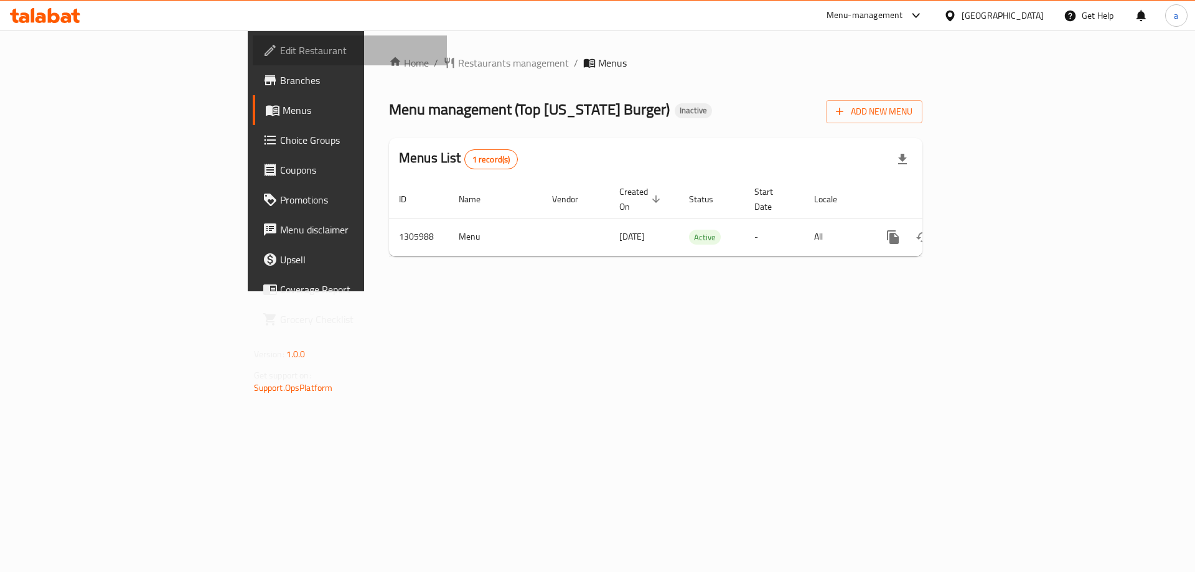
click at [280, 51] on span "Edit Restaurant" at bounding box center [359, 50] width 158 height 15
